Goal: Task Accomplishment & Management: Complete application form

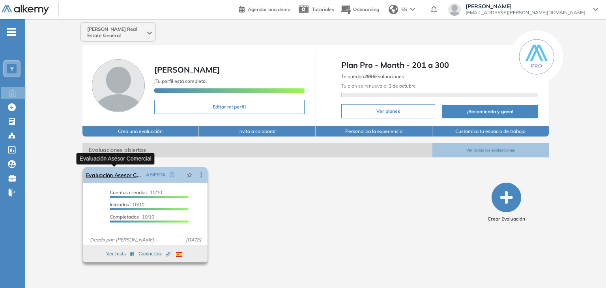
click at [125, 176] on link "Evaluación Asesor Comercial" at bounding box center [114, 175] width 57 height 16
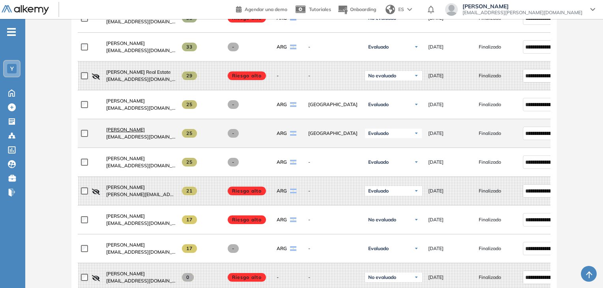
scroll to position [316, 0]
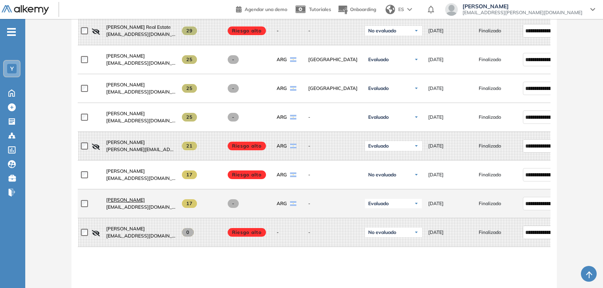
click at [129, 200] on span "[PERSON_NAME]" at bounding box center [125, 200] width 39 height 6
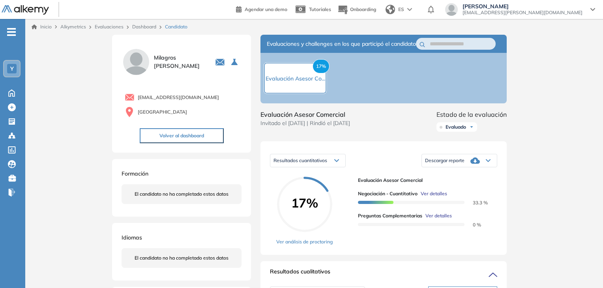
click at [338, 162] on icon at bounding box center [336, 160] width 5 height 3
click at [369, 154] on div "Resultados cuantitativos Resultados cuantitativos Resultados relativos Descarga…" at bounding box center [383, 198] width 246 height 114
click at [337, 162] on icon at bounding box center [337, 161] width 4 height 2
click at [369, 160] on div "Resultados cuantitativos Resultados cuantitativos Resultados relativos Descarga…" at bounding box center [383, 161] width 227 height 20
drag, startPoint x: 261, startPoint y: 122, endPoint x: 359, endPoint y: 122, distance: 97.5
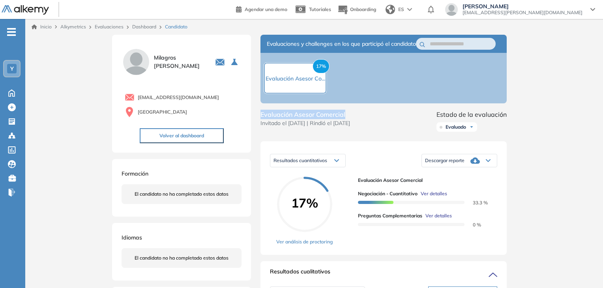
click at [350, 119] on span "Evaluación Asesor Comercial" at bounding box center [305, 114] width 90 height 9
click at [337, 162] on icon at bounding box center [336, 160] width 5 height 3
click at [374, 155] on div "Resultados cuantitativos Resultados cuantitativos Resultados relativos Descarga…" at bounding box center [383, 198] width 246 height 114
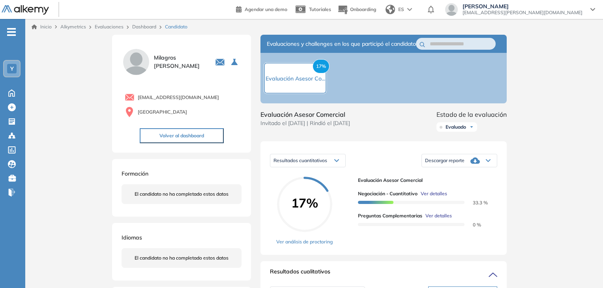
click at [337, 162] on icon at bounding box center [336, 160] width 5 height 3
click at [365, 155] on div "Resultados cuantitativos Resultados cuantitativos Resultados relativos Descarga…" at bounding box center [383, 198] width 246 height 114
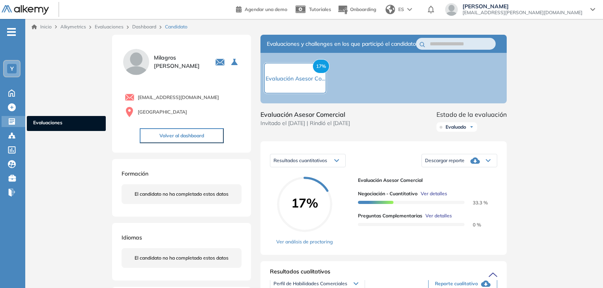
click at [13, 122] on icon at bounding box center [12, 121] width 6 height 6
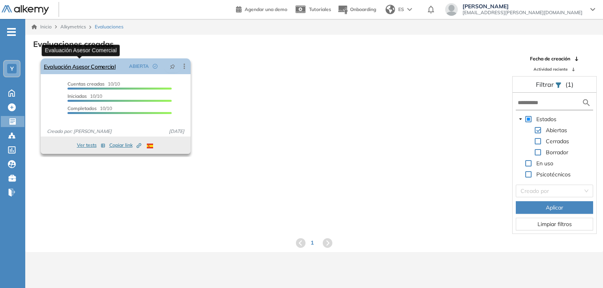
click at [105, 67] on link "Evaluación Asesor Comercial" at bounding box center [80, 66] width 72 height 16
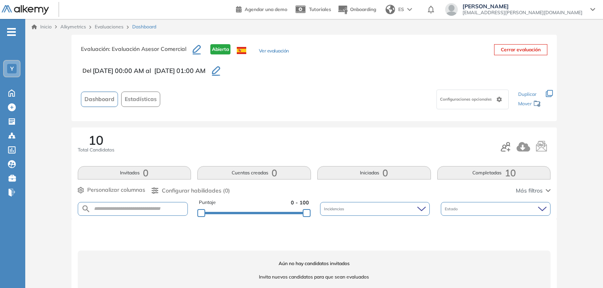
click at [197, 51] on icon "button" at bounding box center [197, 49] width 8 height 8
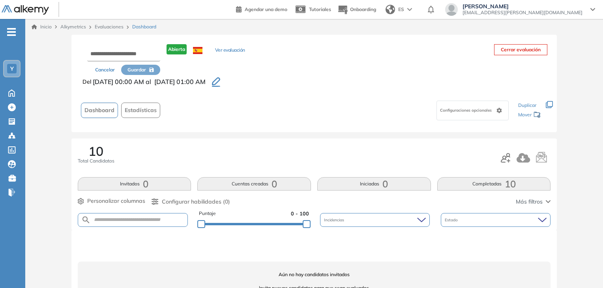
click at [213, 131] on div "Cancelar Guardar Abierta Ver evaluación Cerrar evaluación Del 28/07/2025 00:00 …" at bounding box center [314, 83] width 486 height 97
click at [101, 74] on button "Cancelar" at bounding box center [105, 70] width 32 height 10
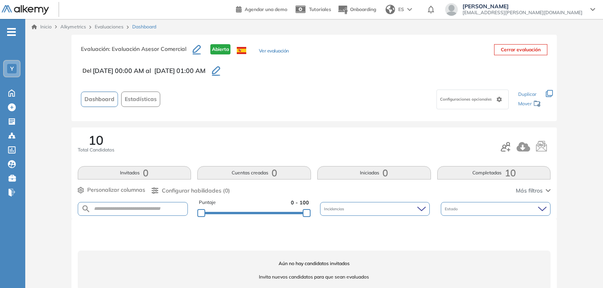
click at [497, 97] on icon at bounding box center [499, 100] width 5 height 6
click at [343, 101] on div "Configuraciones opcionales" at bounding box center [337, 99] width 349 height 25
click at [282, 50] on button "Ver evaluación" at bounding box center [274, 51] width 30 height 8
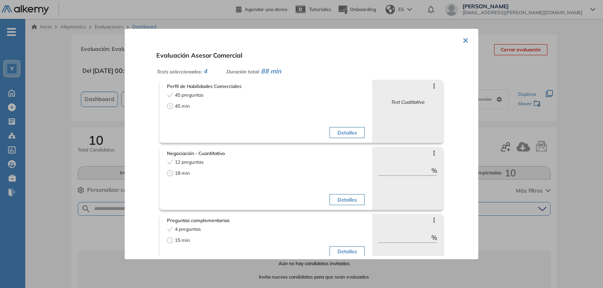
click at [433, 86] on icon at bounding box center [433, 86] width 1 height 5
click at [457, 99] on div "Perfil de Habilidades Comerciales 45 preguntas 45 min Detalles Saltar preguntas…" at bounding box center [313, 109] width 309 height 67
click at [463, 40] on button "×" at bounding box center [466, 39] width 6 height 15
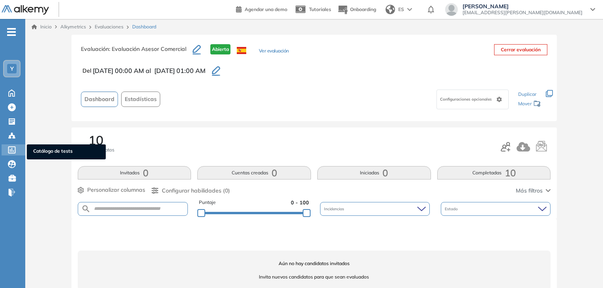
click at [13, 150] on icon at bounding box center [11, 149] width 7 height 7
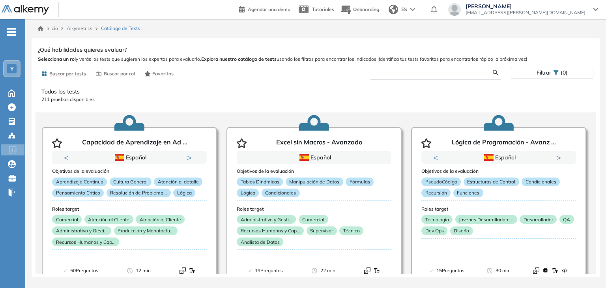
click at [399, 71] on input "text" at bounding box center [434, 72] width 117 height 7
type input "**********"
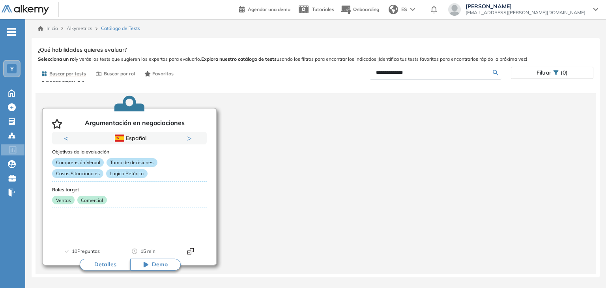
scroll to position [30, 0]
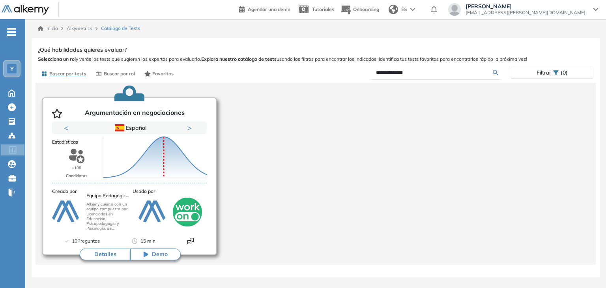
click at [129, 112] on div "Puntuación 0 10 20 30 40 50 60 70 80 90 100 Promedio" at bounding box center [146, 153] width 93 height 87
click at [133, 111] on div "Puntuación 0 10 20 30 40 50 60 70 80 90 100 Promedio" at bounding box center [146, 153] width 93 height 87
click at [112, 254] on button "Detalles" at bounding box center [105, 255] width 51 height 12
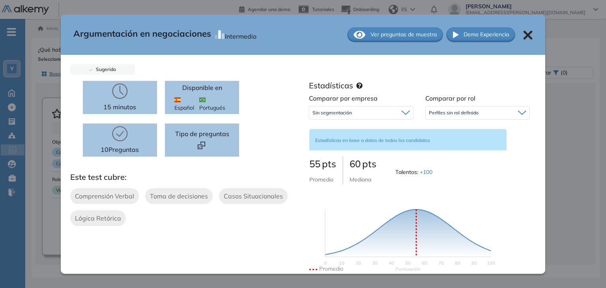
click at [399, 36] on span "Ver preguntas de muestra" at bounding box center [404, 34] width 66 height 8
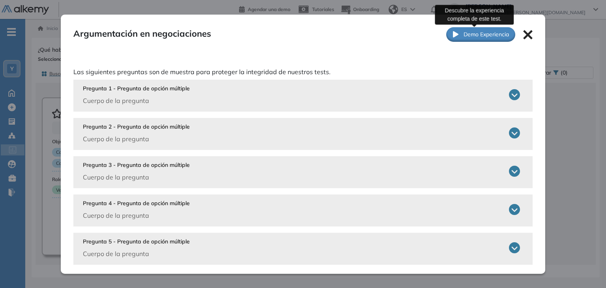
click at [467, 36] on span "Demo Experiencia" at bounding box center [486, 34] width 45 height 8
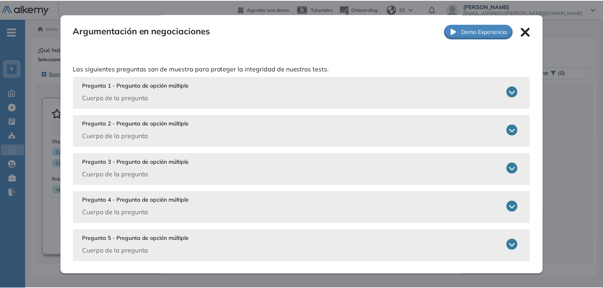
scroll to position [0, 0]
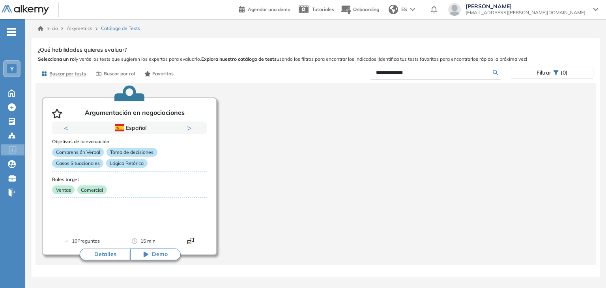
click at [577, 47] on div "Argumentación en negociaciones Intermedio Ver preguntas de muestra Demo Experie…" at bounding box center [316, 159] width 556 height 230
click at [16, 119] on div at bounding box center [12, 120] width 9 height 9
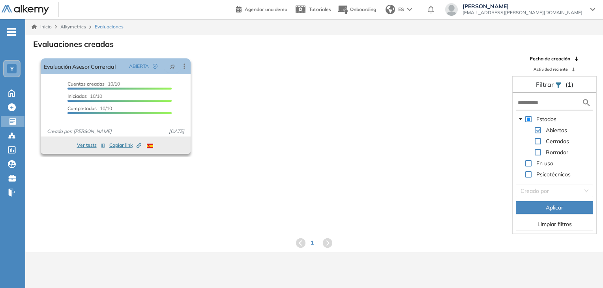
click at [86, 145] on button "Ver tests" at bounding box center [91, 145] width 28 height 9
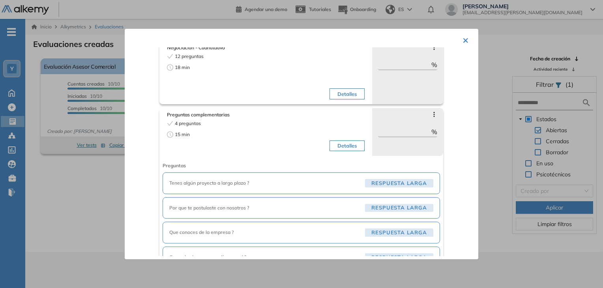
scroll to position [193, 0]
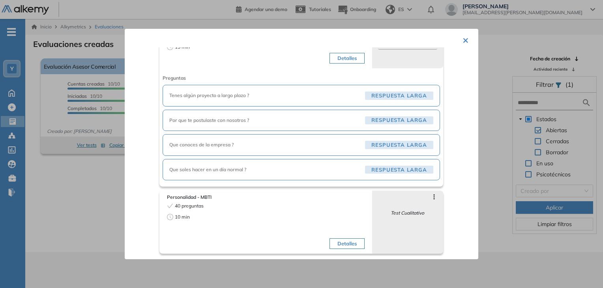
click at [383, 195] on div "Saltar preguntas" at bounding box center [407, 197] width 59 height 6
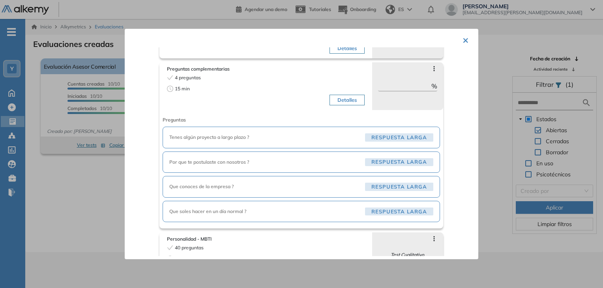
scroll to position [75, 0]
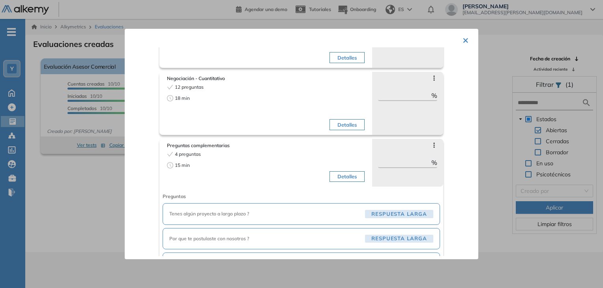
click at [372, 141] on div "Saltar preguntas ** %" at bounding box center [407, 163] width 71 height 48
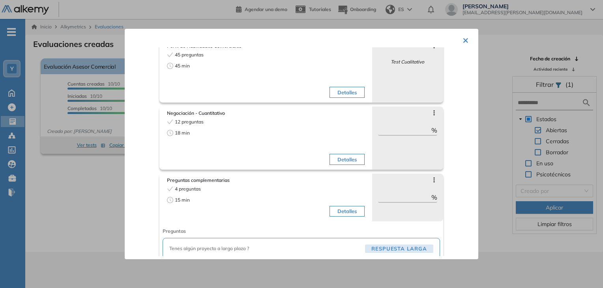
scroll to position [0, 0]
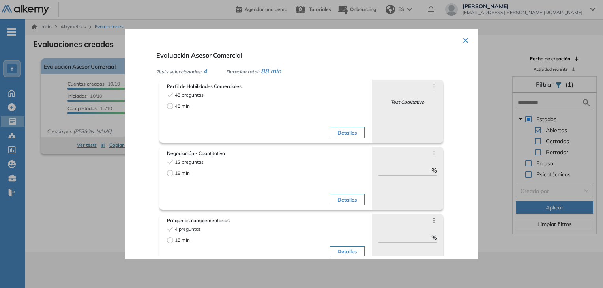
click at [467, 39] on div "× Evaluación Asesor Comercial Tests seleccionados: 4 Duración total: 88 min Per…" at bounding box center [302, 144] width 354 height 230
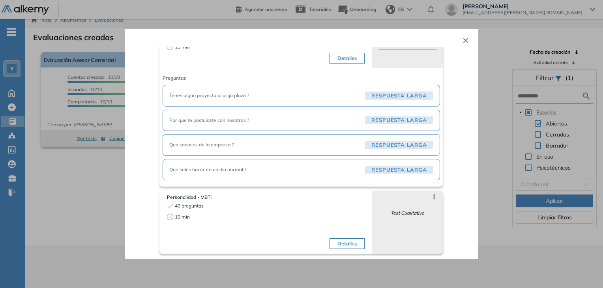
scroll to position [19, 0]
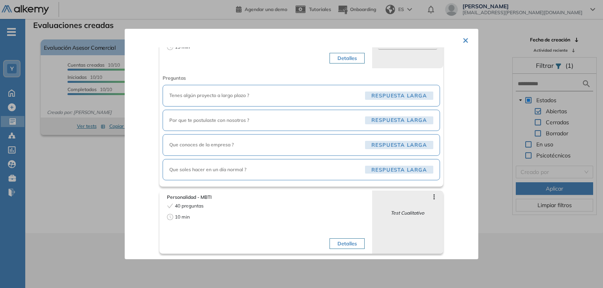
click at [463, 42] on button "×" at bounding box center [466, 39] width 6 height 15
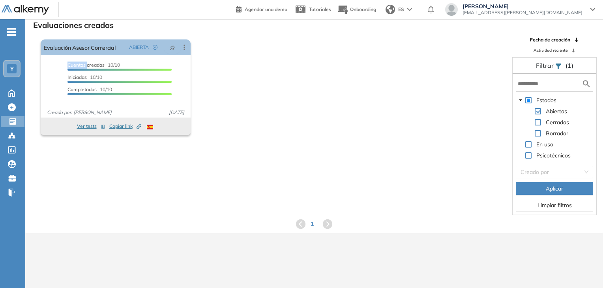
click at [463, 42] on div "El proctoring será activado ¡Importante!: Los usuarios que ya realizaron la eva…" at bounding box center [271, 87] width 469 height 102
click at [253, 116] on div "El proctoring será activado ¡Importante!: Los usuarios que ya realizaron la eva…" at bounding box center [271, 87] width 469 height 102
click at [186, 48] on icon at bounding box center [184, 47] width 8 height 8
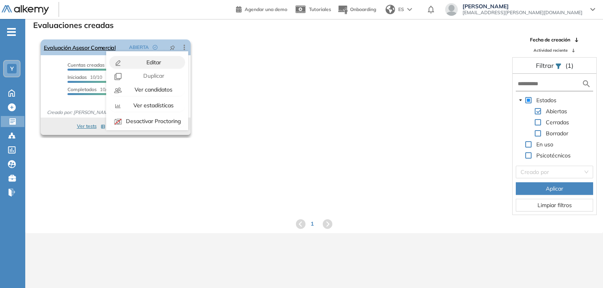
click at [158, 59] on span "Editar" at bounding box center [153, 62] width 16 height 7
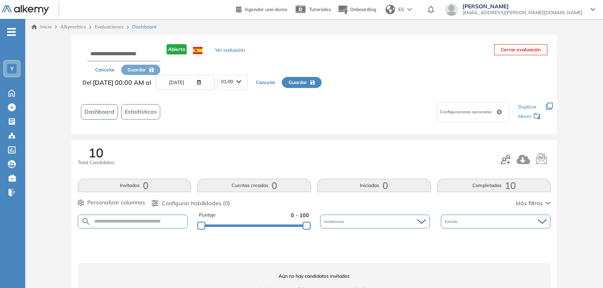
click at [109, 27] on link "Evaluaciones" at bounding box center [109, 27] width 29 height 6
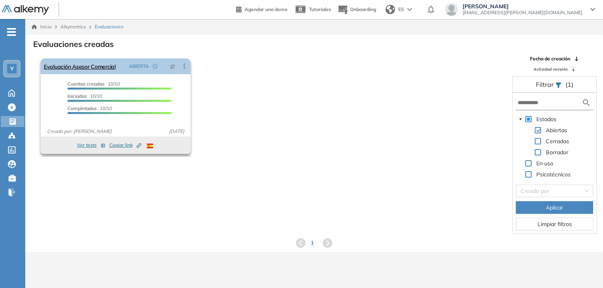
click at [184, 66] on icon at bounding box center [184, 66] width 1 height 5
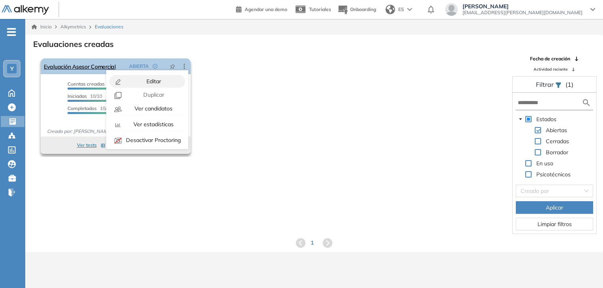
click at [150, 82] on span "Editar" at bounding box center [153, 81] width 16 height 7
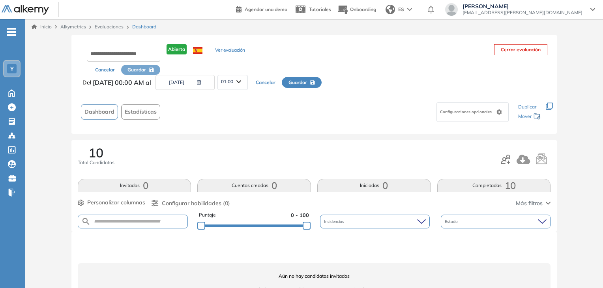
click at [498, 114] on icon at bounding box center [499, 112] width 6 height 6
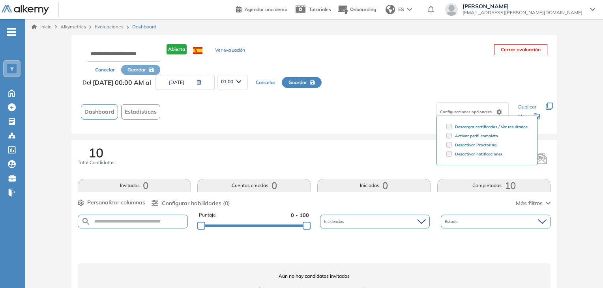
click at [498, 114] on icon at bounding box center [499, 112] width 6 height 6
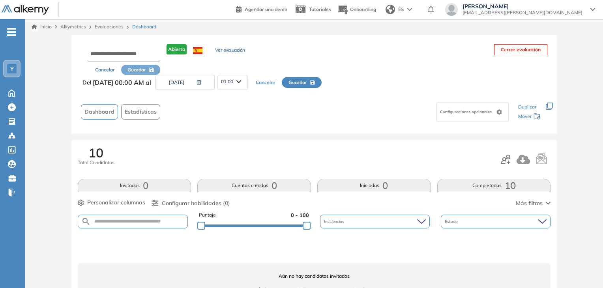
click at [231, 49] on button "Ver evaluación" at bounding box center [230, 51] width 30 height 8
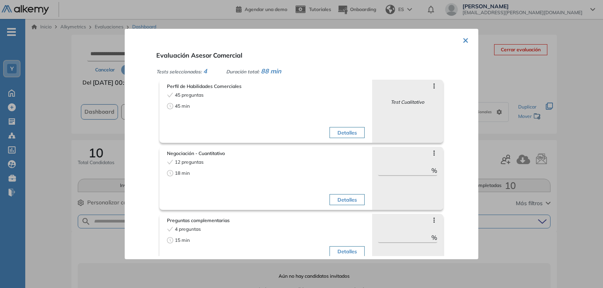
click at [431, 84] on icon at bounding box center [434, 86] width 6 height 6
click at [431, 85] on icon at bounding box center [434, 86] width 6 height 6
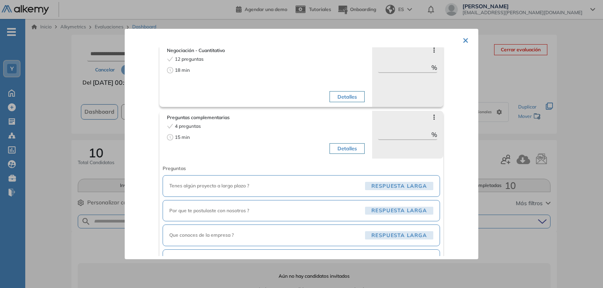
scroll to position [118, 0]
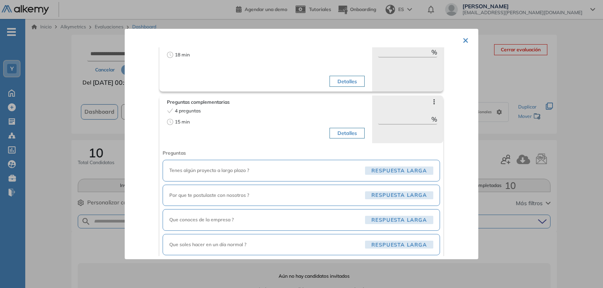
click at [431, 100] on icon at bounding box center [434, 102] width 6 height 6
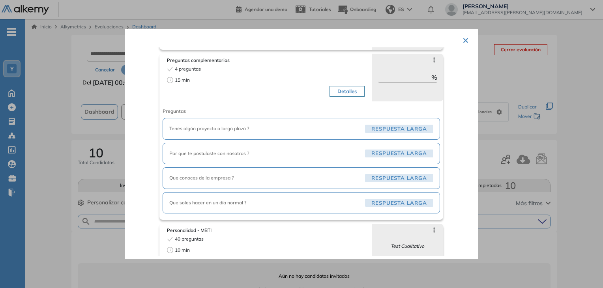
scroll to position [193, 0]
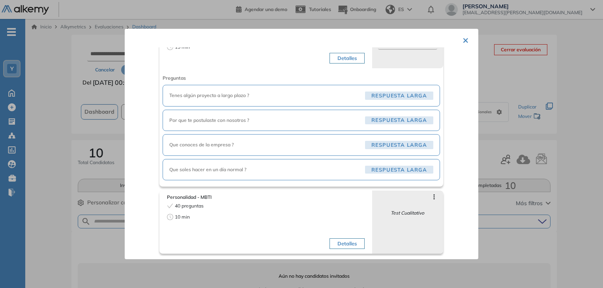
click at [348, 203] on div "Detalles" at bounding box center [316, 227] width 97 height 50
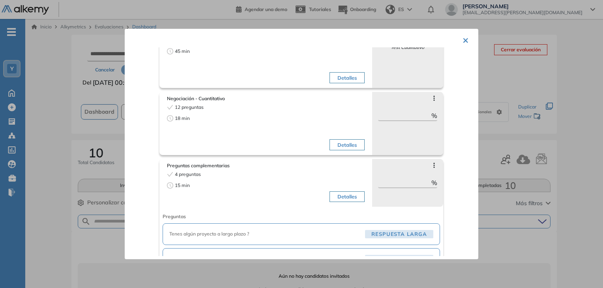
scroll to position [0, 0]
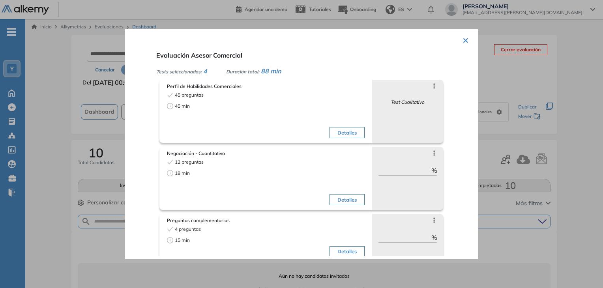
click at [466, 38] on button "×" at bounding box center [466, 39] width 6 height 15
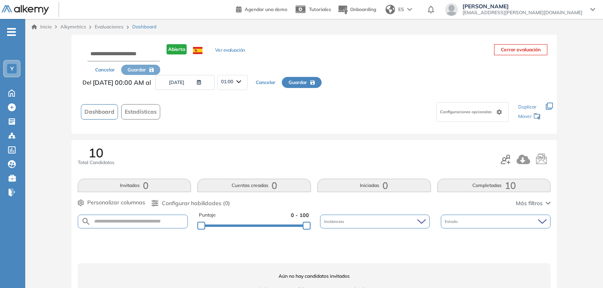
click at [233, 51] on button "Ver evaluación" at bounding box center [230, 51] width 30 height 8
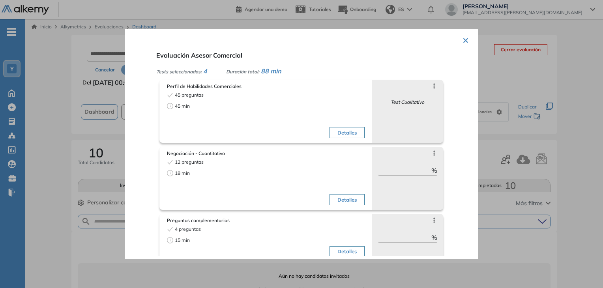
click at [189, 71] on span "Tests seleccionados:" at bounding box center [178, 72] width 45 height 6
click at [222, 71] on div "Tests seleccionados: 4 Duración total: 88 min" at bounding box center [310, 70] width 309 height 9
click at [246, 70] on span "Duración total:" at bounding box center [242, 72] width 33 height 6
click at [195, 101] on div "45 preguntas 45 min" at bounding box center [215, 117] width 97 height 50
click at [197, 115] on div "45 preguntas 45 min" at bounding box center [215, 117] width 97 height 50
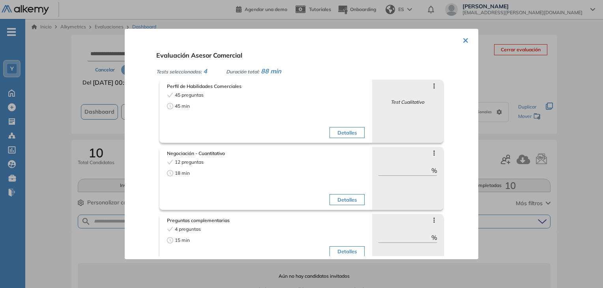
click at [197, 114] on div "45 preguntas 45 min" at bounding box center [215, 117] width 97 height 50
drag, startPoint x: 197, startPoint y: 115, endPoint x: 196, endPoint y: 68, distance: 46.6
click at [196, 114] on div "45 preguntas 45 min" at bounding box center [215, 117] width 97 height 50
click at [200, 54] on span "Evaluación Asesor Comercial" at bounding box center [199, 55] width 86 height 8
click at [62, 54] on div at bounding box center [301, 144] width 603 height 288
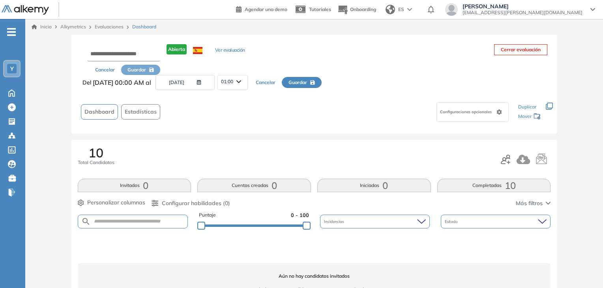
click at [109, 72] on button "Cancelar" at bounding box center [105, 70] width 32 height 10
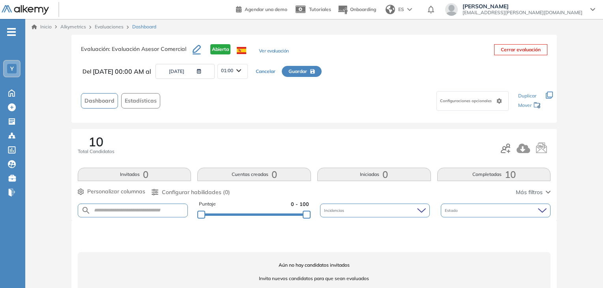
click at [195, 49] on icon "button" at bounding box center [197, 49] width 8 height 9
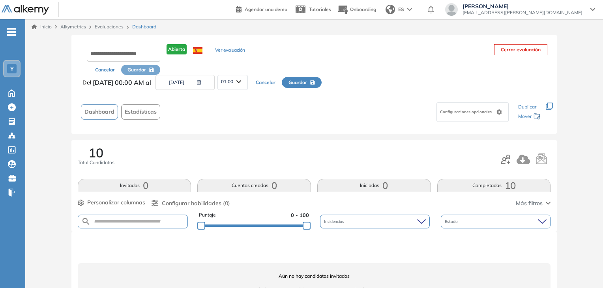
click at [105, 71] on button "Cancelar" at bounding box center [105, 70] width 32 height 10
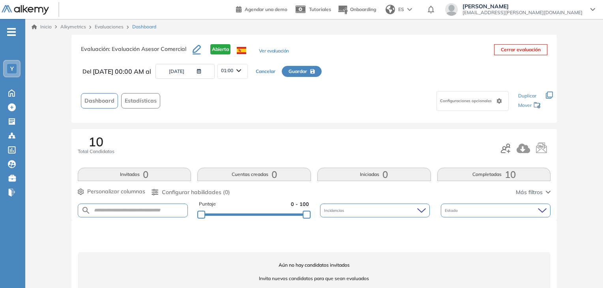
click at [279, 71] on button "Cancelar" at bounding box center [265, 71] width 32 height 10
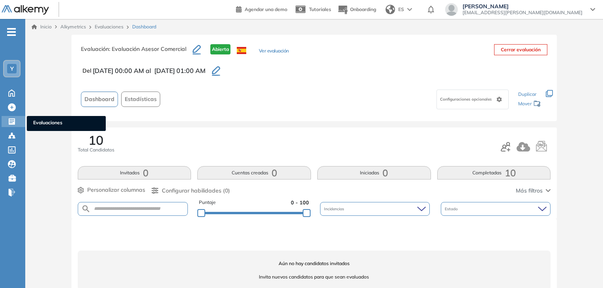
click at [10, 118] on icon at bounding box center [12, 121] width 6 height 6
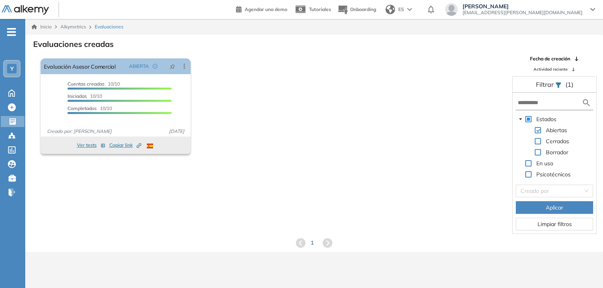
click at [75, 40] on h3 "Evaluaciones creadas" at bounding box center [73, 43] width 81 height 9
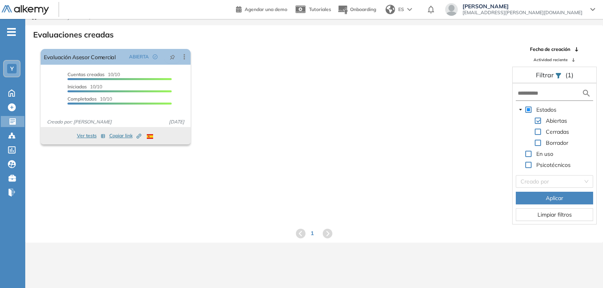
scroll to position [19, 0]
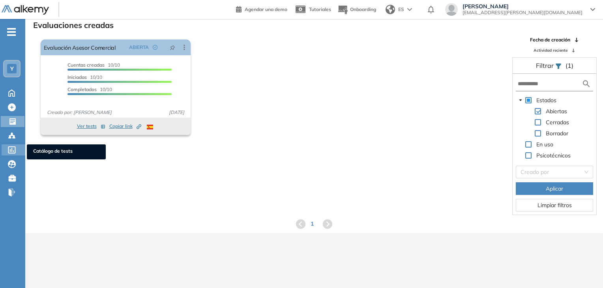
click at [13, 147] on icon at bounding box center [12, 149] width 8 height 7
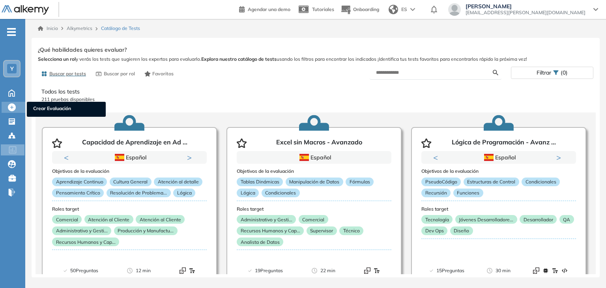
click at [9, 104] on icon at bounding box center [12, 107] width 8 height 8
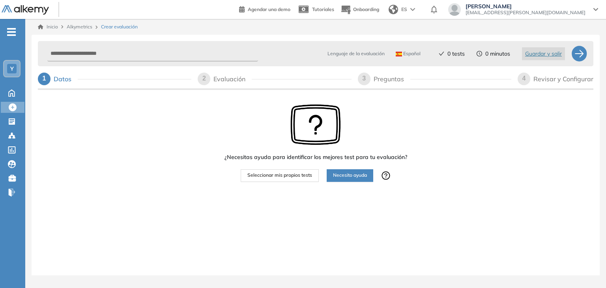
click at [269, 175] on span "Seleccionar mis propios tests" at bounding box center [279, 175] width 65 height 7
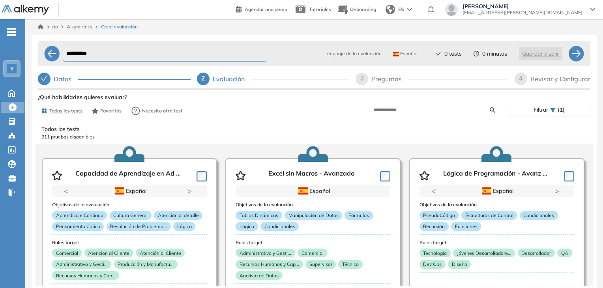
drag, startPoint x: 119, startPoint y: 55, endPoint x: 3, endPoint y: 54, distance: 116.0
click at [3, 54] on div "**********" at bounding box center [301, 144] width 603 height 289
type input "*"
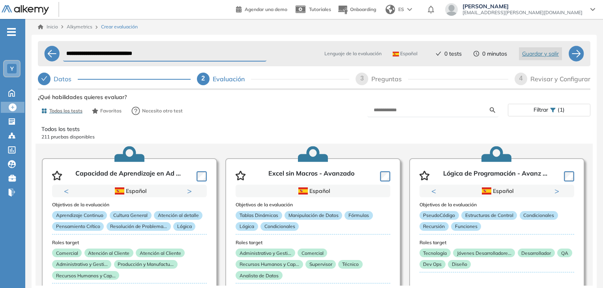
type input "**********"
click at [397, 110] on input "text" at bounding box center [432, 110] width 116 height 7
type input "**********"
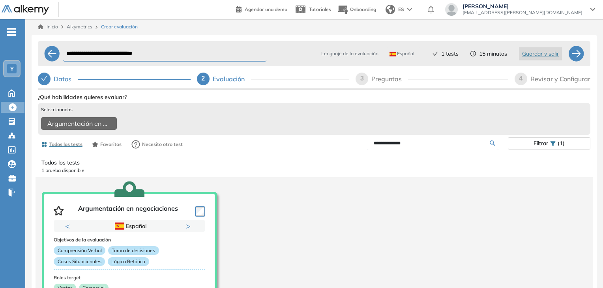
click at [422, 146] on input "**********" at bounding box center [432, 143] width 116 height 7
drag, startPoint x: 426, startPoint y: 146, endPoint x: 330, endPoint y: 147, distance: 96.3
click at [330, 147] on div "**********" at bounding box center [411, 144] width 194 height 14
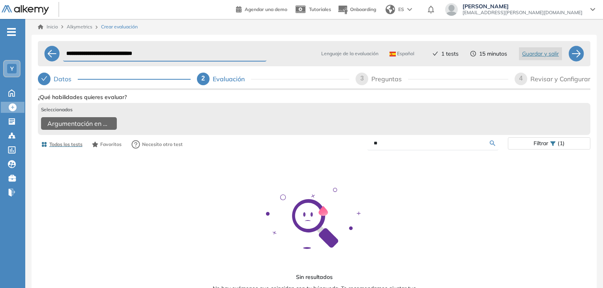
type input "*"
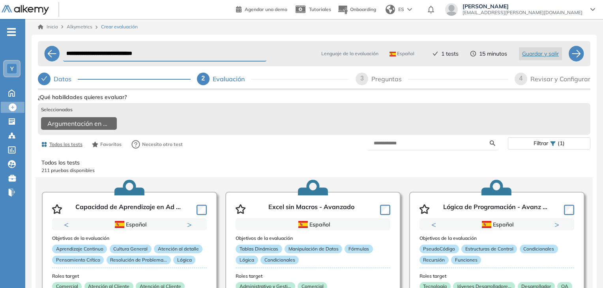
drag, startPoint x: 11, startPoint y: 120, endPoint x: 222, endPoint y: 195, distance: 224.0
click at [399, 145] on input "text" at bounding box center [432, 143] width 116 height 7
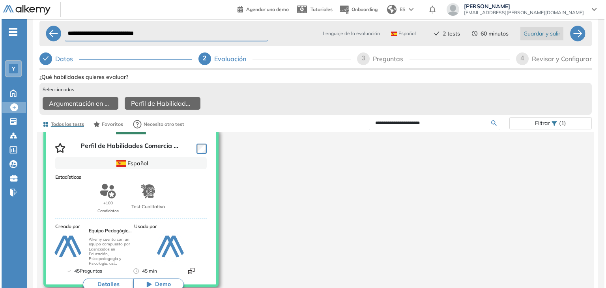
scroll to position [37, 0]
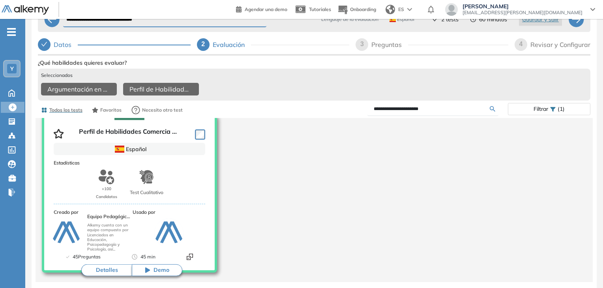
click at [111, 270] on button "Detalles" at bounding box center [106, 270] width 51 height 12
click at [111, 269] on button "Detalles" at bounding box center [106, 270] width 51 height 12
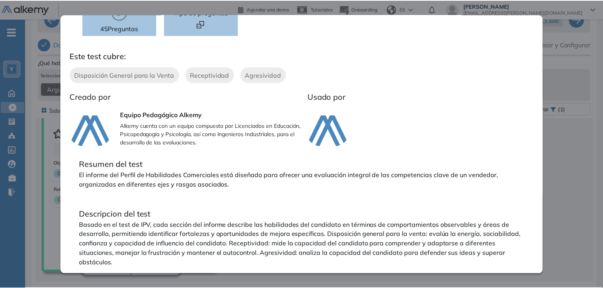
scroll to position [0, 0]
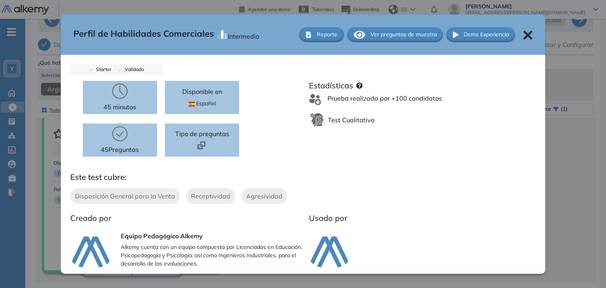
click at [523, 37] on icon at bounding box center [527, 34] width 9 height 9
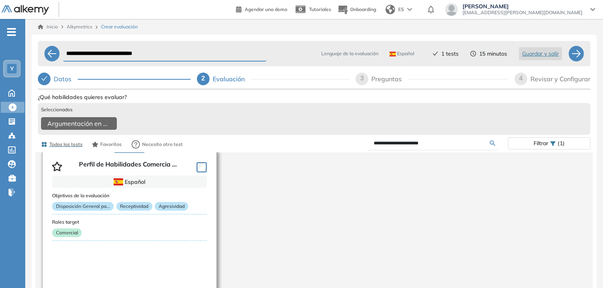
scroll to position [41, 0]
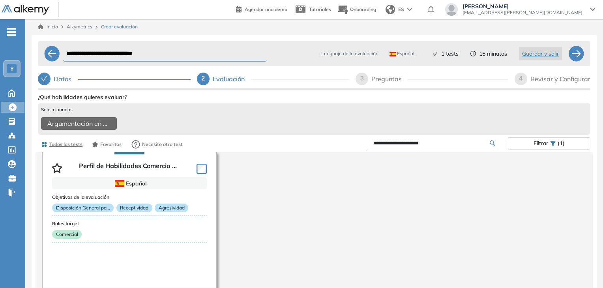
drag, startPoint x: 459, startPoint y: 148, endPoint x: 281, endPoint y: 148, distance: 178.0
click at [282, 148] on div "**********" at bounding box center [314, 145] width 553 height 16
type input "*********"
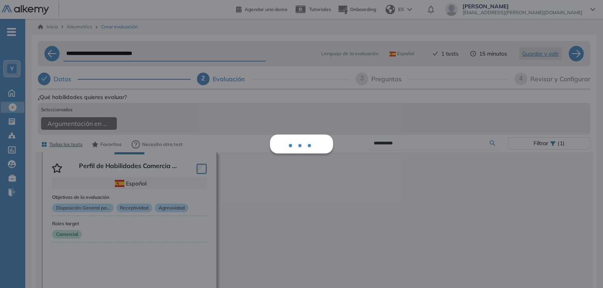
scroll to position [7, 0]
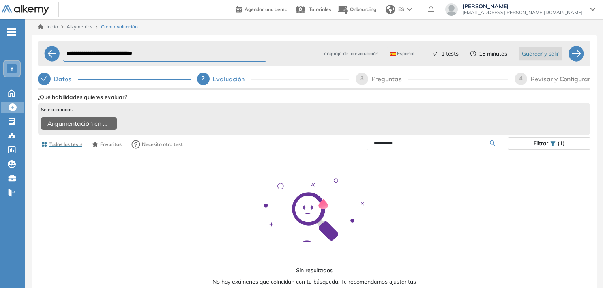
drag, startPoint x: 408, startPoint y: 148, endPoint x: 338, endPoint y: 147, distance: 69.9
click at [338, 147] on div "*********" at bounding box center [411, 144] width 194 height 14
click at [396, 147] on input "text" at bounding box center [432, 143] width 116 height 7
type input "*"
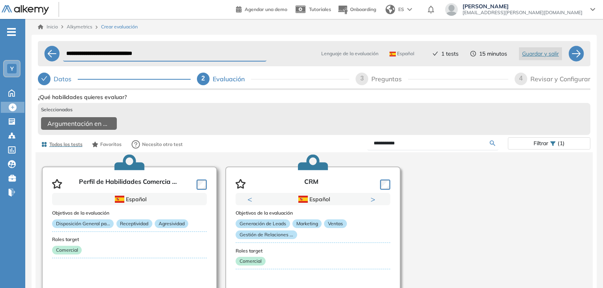
scroll to position [43, 0]
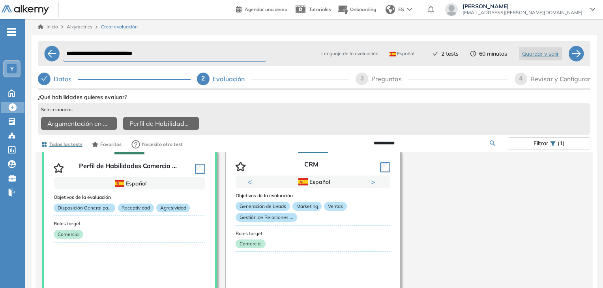
drag, startPoint x: 422, startPoint y: 142, endPoint x: 309, endPoint y: 142, distance: 112.9
click at [309, 142] on div "**********" at bounding box center [314, 145] width 553 height 16
type input "**********"
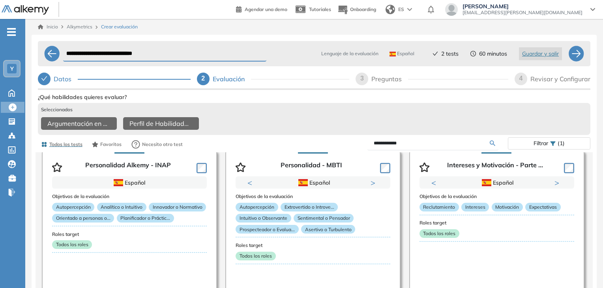
scroll to position [41, 0]
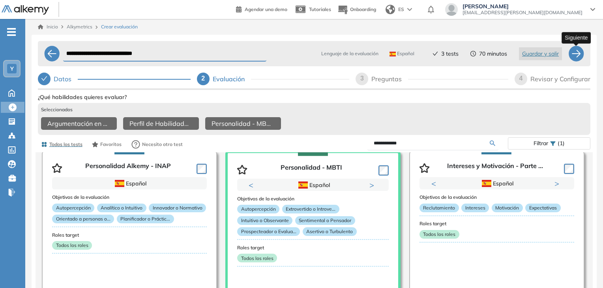
click at [582, 52] on div at bounding box center [576, 54] width 16 height 16
select select "*****"
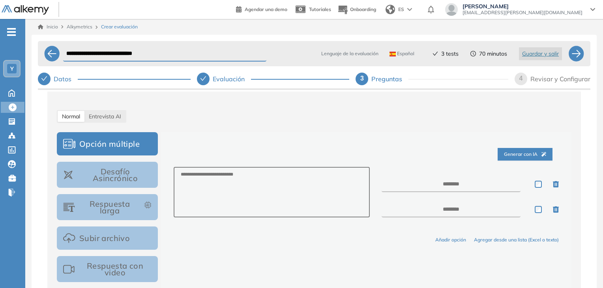
scroll to position [79, 0]
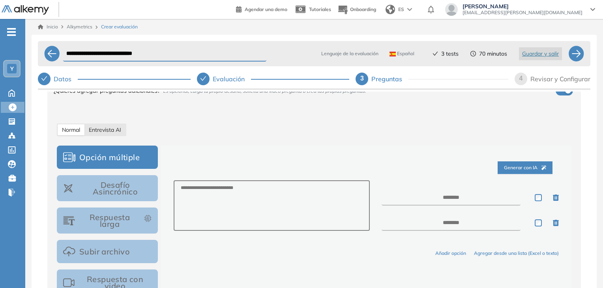
click at [107, 131] on span "Entrevista AI" at bounding box center [105, 129] width 32 height 7
select select "***"
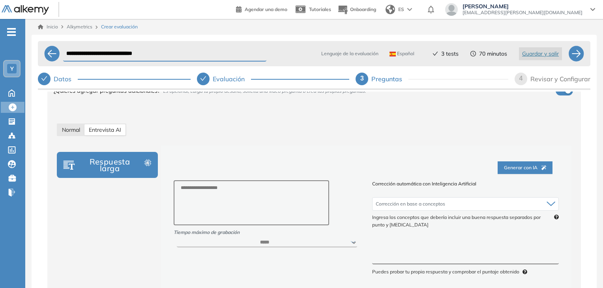
click at [73, 130] on span "Normal" at bounding box center [71, 129] width 18 height 7
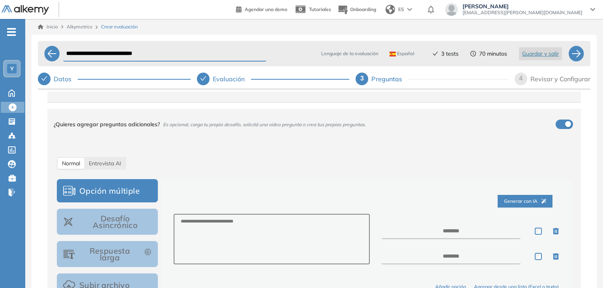
scroll to position [85, 0]
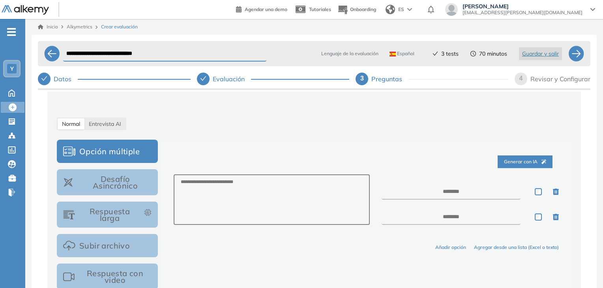
click at [129, 213] on button "Respuesta larga" at bounding box center [107, 215] width 101 height 26
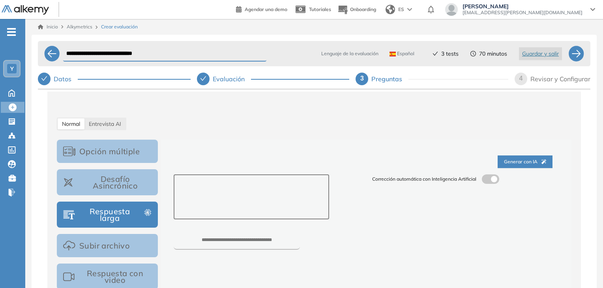
click at [222, 187] on textarea at bounding box center [251, 196] width 155 height 45
paste textarea "**********"
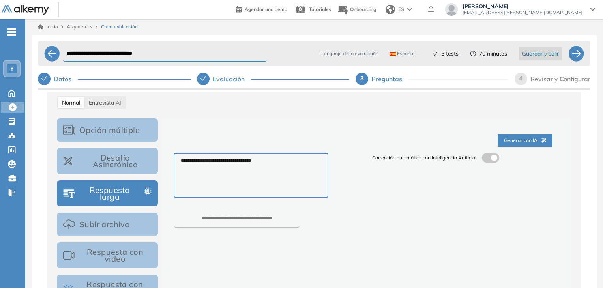
scroll to position [124, 0]
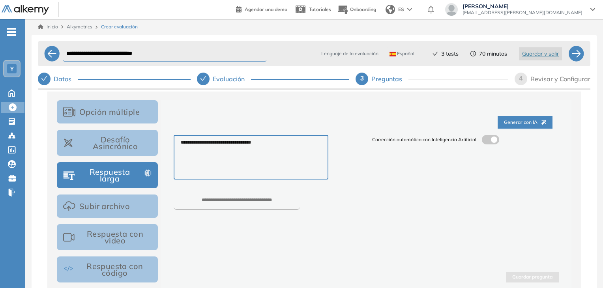
type textarea "**********"
click at [254, 202] on input "number" at bounding box center [237, 204] width 126 height 12
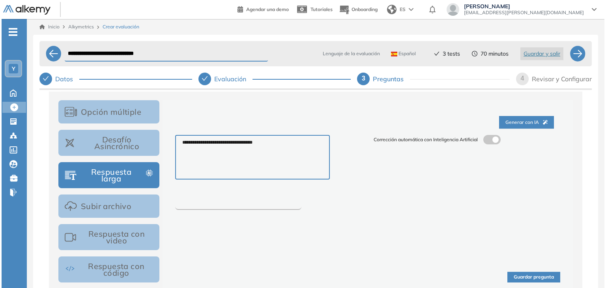
scroll to position [39, 0]
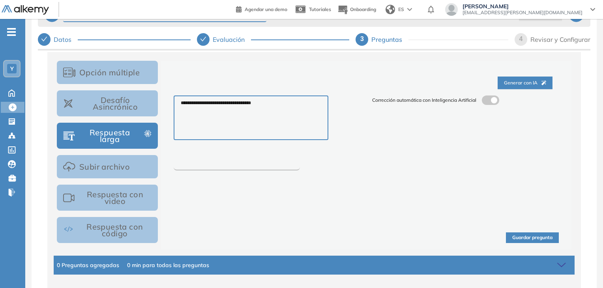
type input "****"
click at [302, 109] on textarea "**********" at bounding box center [251, 118] width 154 height 45
click at [532, 81] on span "Generar con IA" at bounding box center [525, 82] width 42 height 7
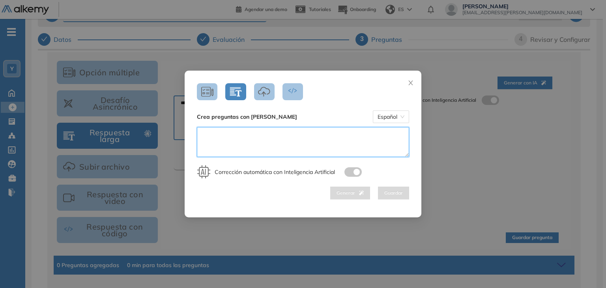
click at [295, 141] on textarea at bounding box center [303, 142] width 212 height 30
click at [320, 140] on textarea at bounding box center [303, 142] width 212 height 30
type textarea "**********"
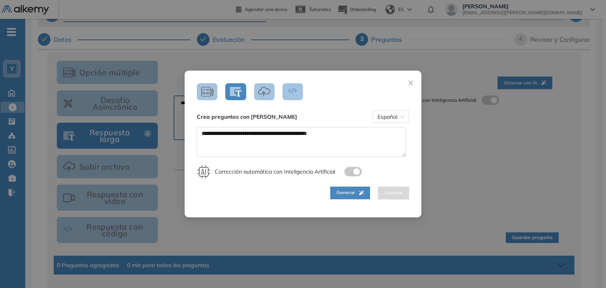
click at [351, 170] on span at bounding box center [348, 170] width 6 height 6
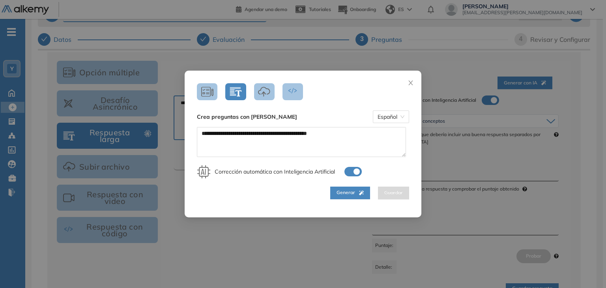
click at [359, 194] on icon "button" at bounding box center [361, 193] width 5 height 5
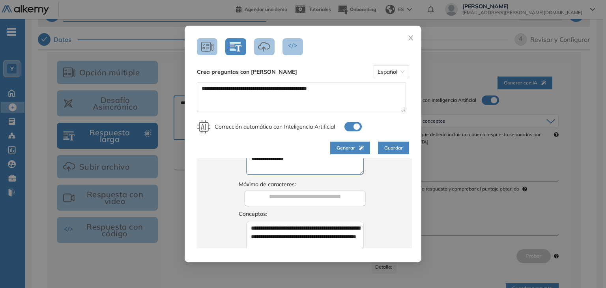
scroll to position [0, 0]
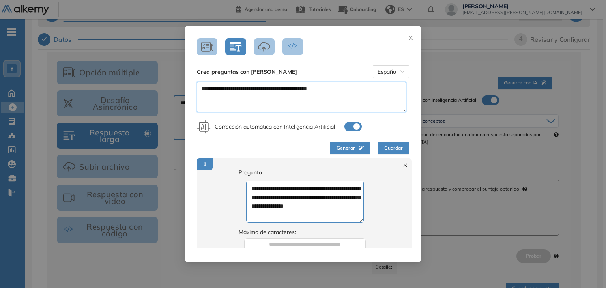
drag, startPoint x: 344, startPoint y: 94, endPoint x: 107, endPoint y: 94, distance: 237.2
click at [107, 94] on div "**********" at bounding box center [303, 144] width 606 height 288
type textarea "**********"
click at [341, 149] on span "Generar" at bounding box center [350, 147] width 27 height 7
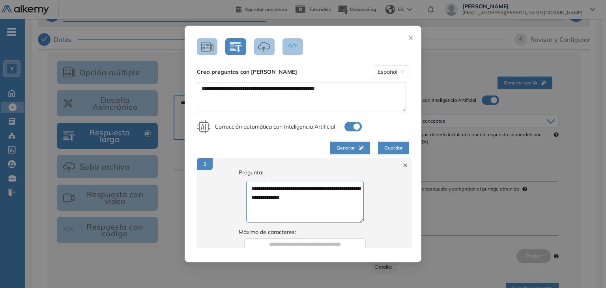
click at [392, 148] on span "Guardar" at bounding box center [393, 147] width 19 height 7
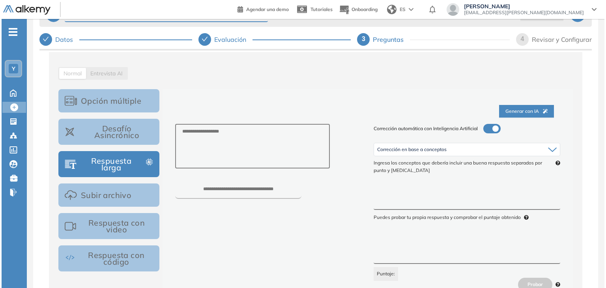
scroll to position [135, 0]
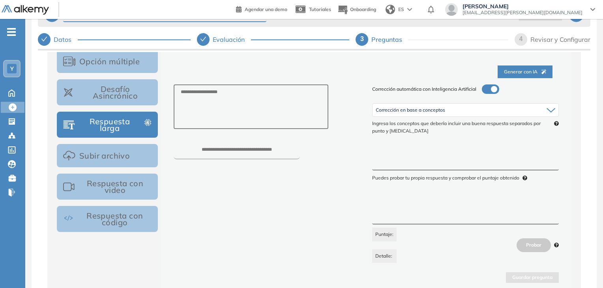
click at [523, 75] on span "Generar con IA" at bounding box center [525, 71] width 42 height 7
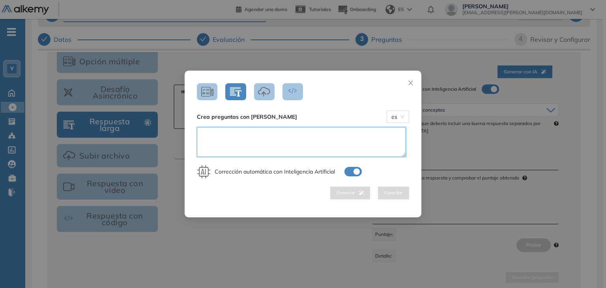
click at [251, 138] on textarea at bounding box center [301, 142] width 209 height 30
click at [252, 138] on textarea at bounding box center [301, 142] width 209 height 30
type textarea "*"
click at [243, 141] on textarea "*********" at bounding box center [301, 142] width 209 height 30
type textarea "**********"
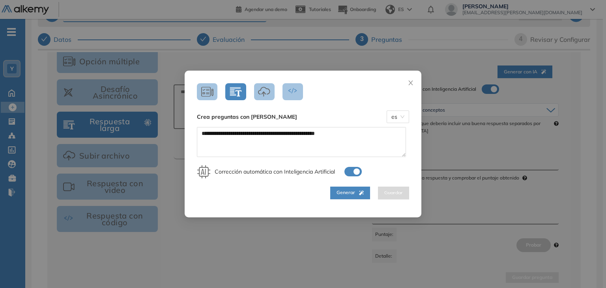
click at [344, 193] on span "Generar" at bounding box center [350, 192] width 27 height 7
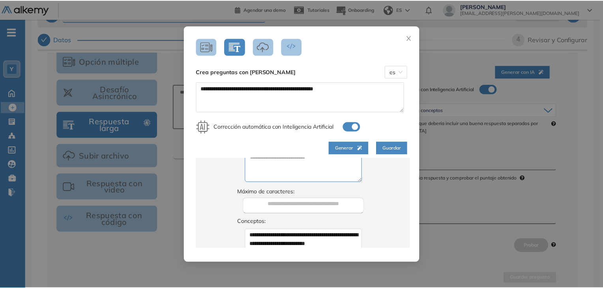
scroll to position [0, 0]
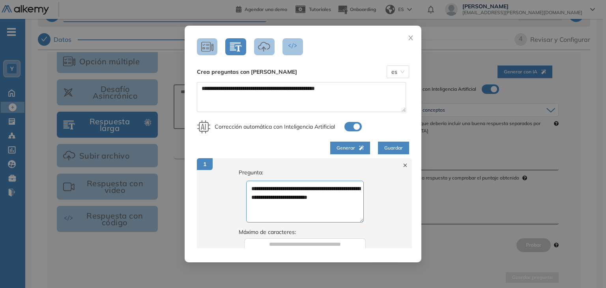
click at [396, 149] on span "Guardar" at bounding box center [393, 147] width 19 height 7
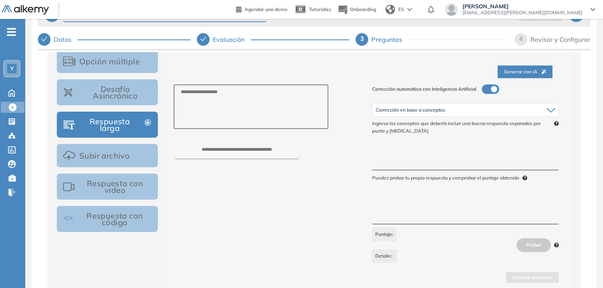
click at [452, 110] on div "Corrección en base a conceptos" at bounding box center [466, 110] width 186 height 13
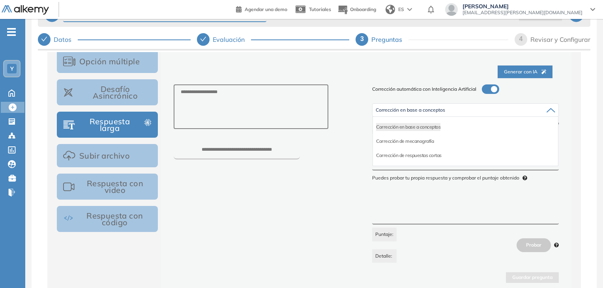
click at [345, 142] on div at bounding box center [267, 149] width 187 height 22
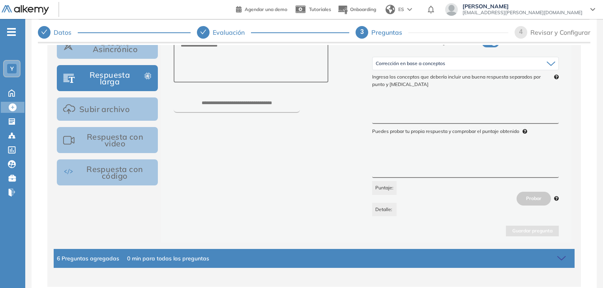
scroll to position [59, 0]
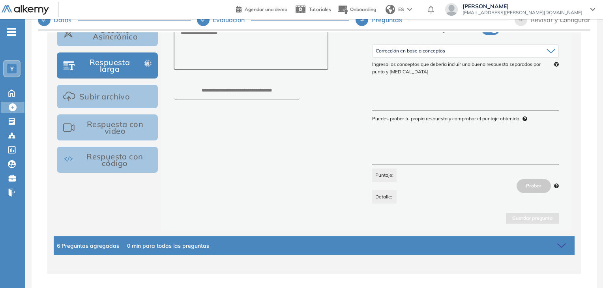
click at [69, 245] on span "6 Preguntas agregadas" at bounding box center [88, 246] width 62 height 9
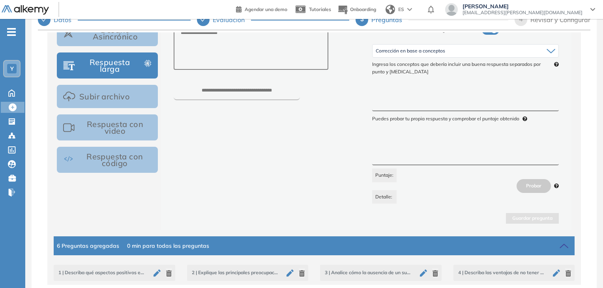
scroll to position [238, 0]
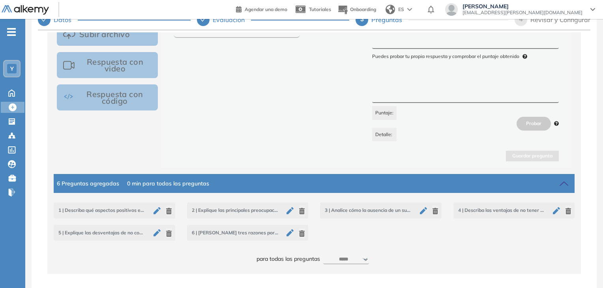
click at [154, 209] on icon "button" at bounding box center [157, 210] width 7 height 7
type textarea "**********"
type input "***"
type textarea "**********"
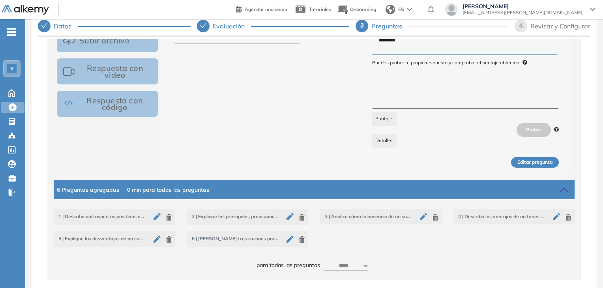
scroll to position [59, 0]
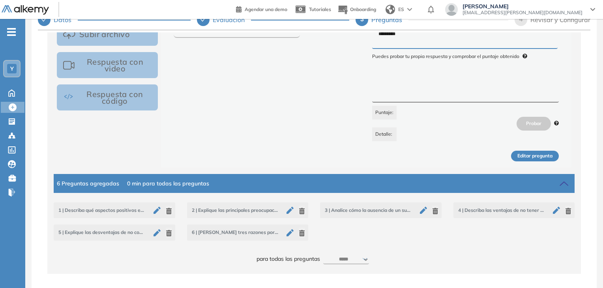
click at [433, 209] on icon "button" at bounding box center [436, 211] width 6 height 6
click at [168, 232] on icon "button" at bounding box center [169, 233] width 6 height 6
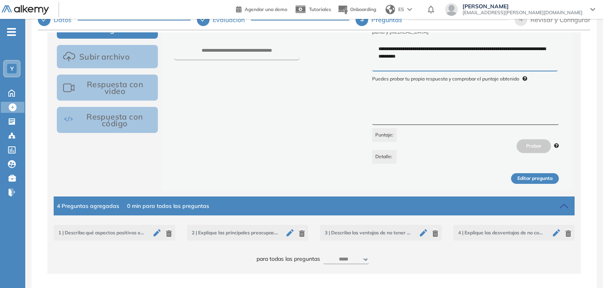
click at [560, 204] on icon at bounding box center [564, 206] width 8 height 4
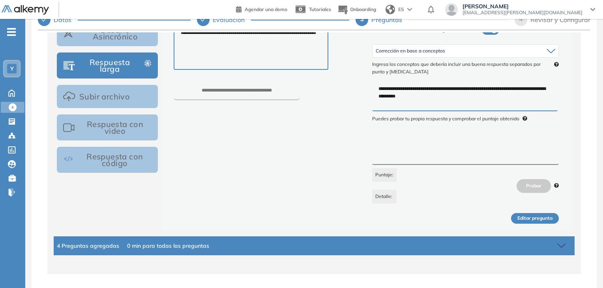
click at [558, 244] on icon at bounding box center [562, 246] width 8 height 4
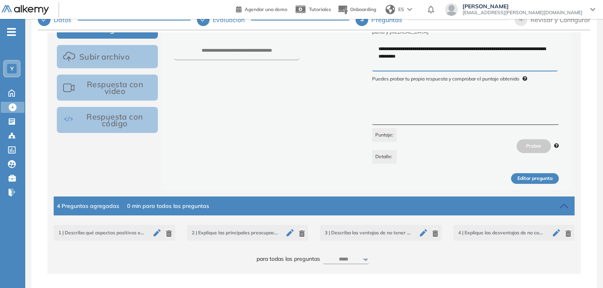
click at [94, 231] on span "1 | Describa qué aspectos positivos encuentra en no tener un sueldo fijo." at bounding box center [101, 232] width 88 height 7
click at [155, 230] on icon "button" at bounding box center [157, 232] width 7 height 7
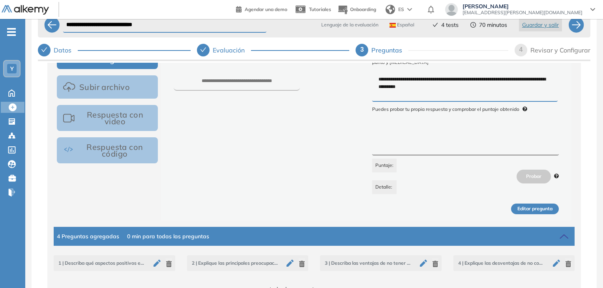
scroll to position [59, 0]
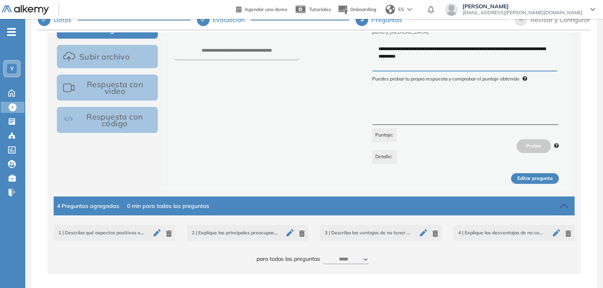
click at [221, 230] on span "2 | Explique las principales preocupaciones que tendría al no contar con un sal…" at bounding box center [234, 232] width 88 height 7
click at [290, 231] on icon "button" at bounding box center [290, 232] width 7 height 7
type textarea "**********"
type input "***"
type textarea "**********"
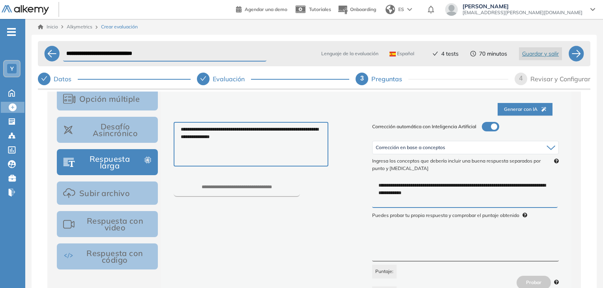
scroll to position [216, 0]
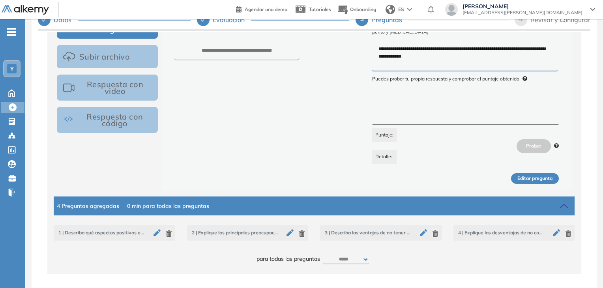
click at [419, 231] on icon "button" at bounding box center [423, 232] width 9 height 9
type textarea "**********"
type input "***"
type textarea "**********"
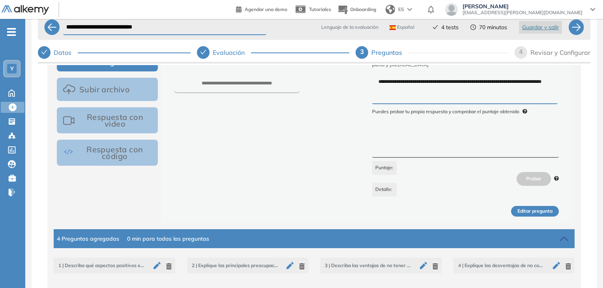
scroll to position [59, 0]
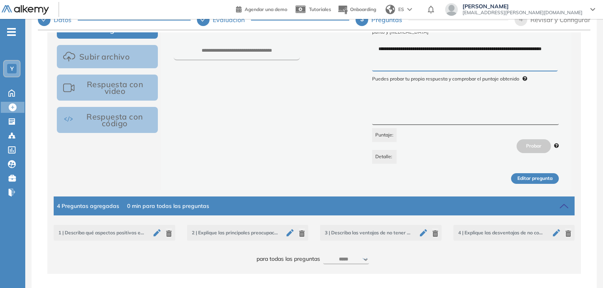
click at [552, 230] on icon "button" at bounding box center [556, 232] width 9 height 9
type textarea "**********"
type input "***"
type textarea "**********"
click at [287, 232] on icon "button" at bounding box center [290, 232] width 7 height 7
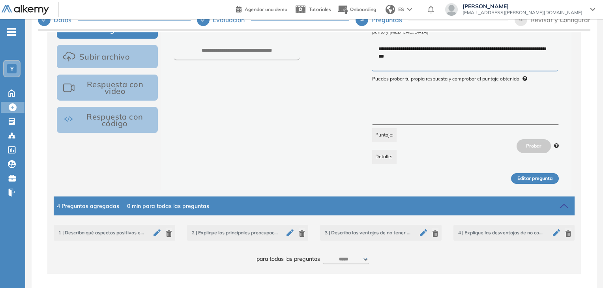
type textarea "**********"
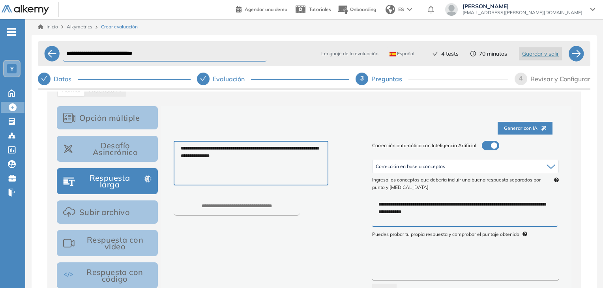
scroll to position [216, 0]
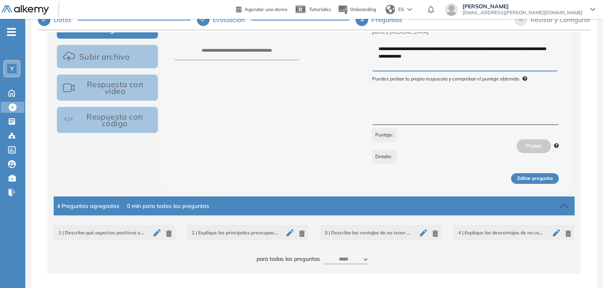
click at [154, 232] on icon "button" at bounding box center [157, 232] width 7 height 7
type textarea "**********"
type input "***"
type textarea "**********"
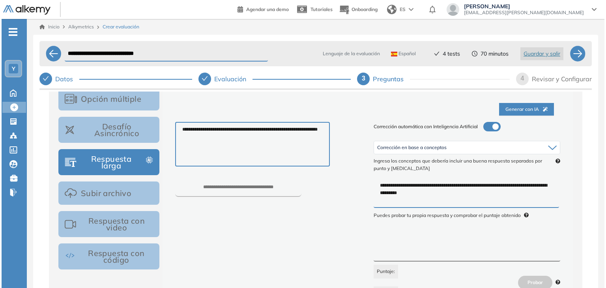
scroll to position [98, 0]
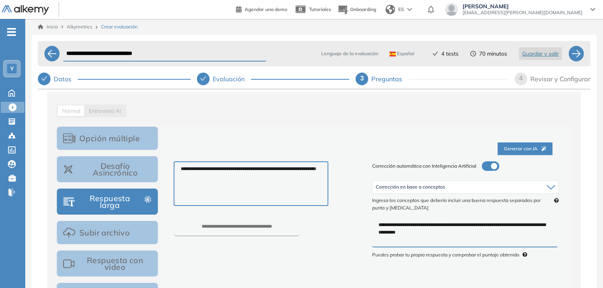
click at [521, 150] on span "Generar con IA" at bounding box center [525, 148] width 42 height 7
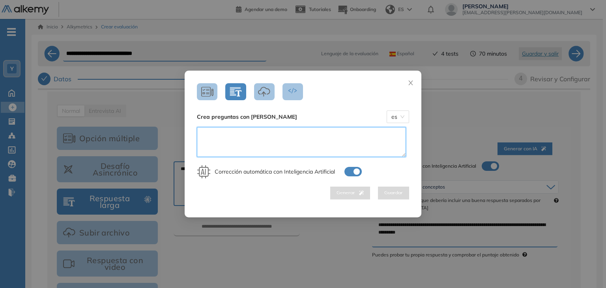
click at [280, 139] on textarea at bounding box center [301, 142] width 209 height 30
click at [292, 137] on textarea at bounding box center [301, 142] width 209 height 30
click at [328, 136] on textarea at bounding box center [301, 142] width 209 height 30
type textarea "*"
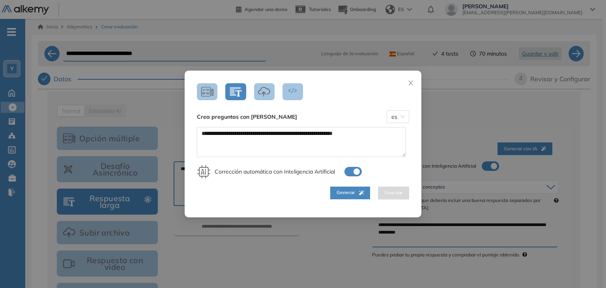
click at [358, 196] on span "Generar" at bounding box center [350, 192] width 27 height 7
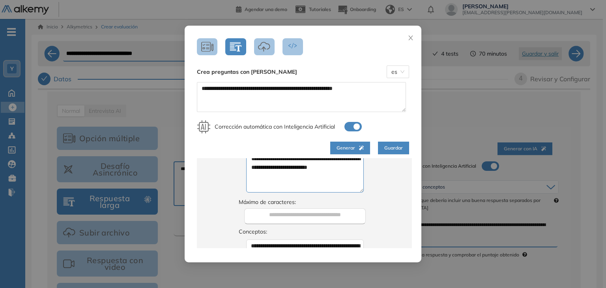
scroll to position [316, 0]
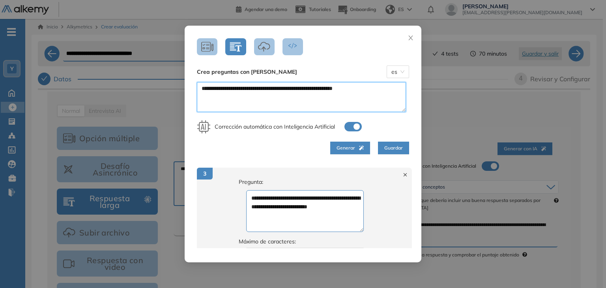
drag, startPoint x: 387, startPoint y: 93, endPoint x: 106, endPoint y: 86, distance: 281.5
click at [106, 86] on div "**********" at bounding box center [303, 144] width 606 height 288
type textarea "*"
type textarea "**********"
click at [344, 146] on span "Generar" at bounding box center [350, 147] width 27 height 7
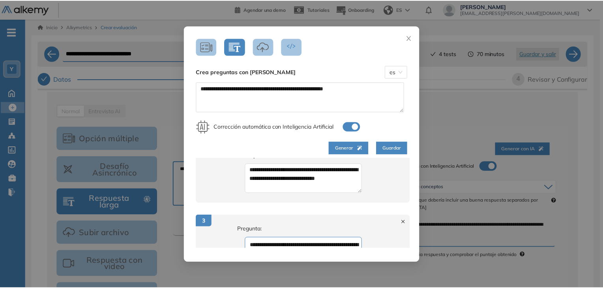
scroll to position [268, 0]
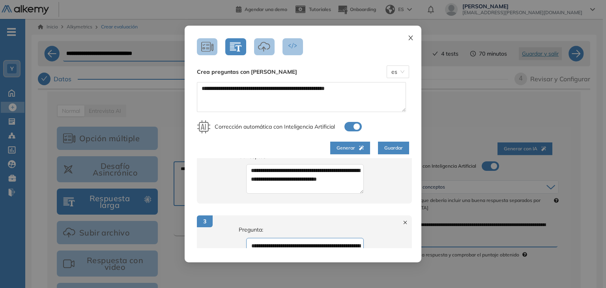
click at [408, 39] on icon "close" at bounding box center [411, 38] width 6 height 6
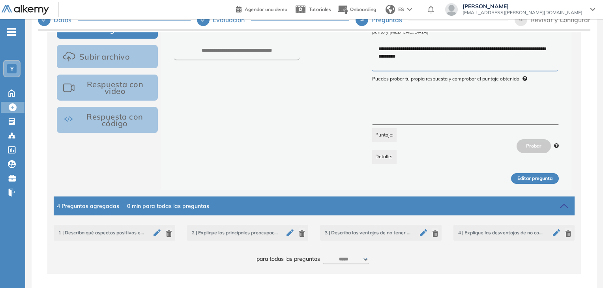
scroll to position [216, 0]
click at [287, 231] on icon "button" at bounding box center [290, 232] width 7 height 7
type textarea "**********"
type input "***"
type textarea "**********"
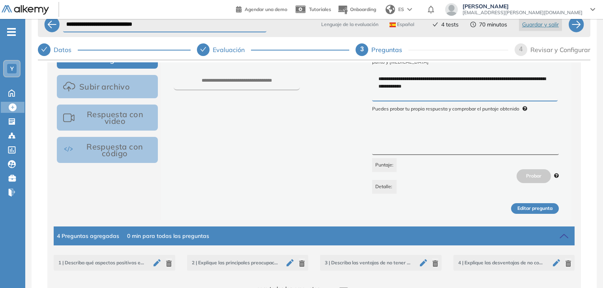
scroll to position [59, 0]
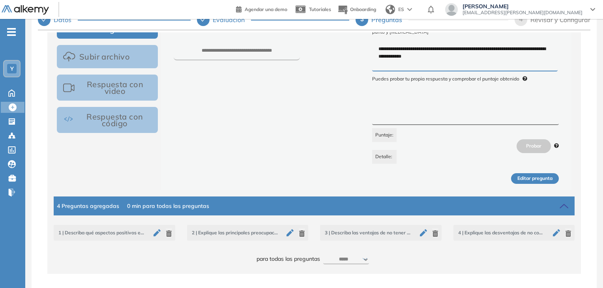
click at [421, 232] on icon "button" at bounding box center [423, 232] width 7 height 7
type textarea "**********"
type input "***"
type textarea "**********"
click at [433, 231] on icon "button" at bounding box center [435, 233] width 6 height 6
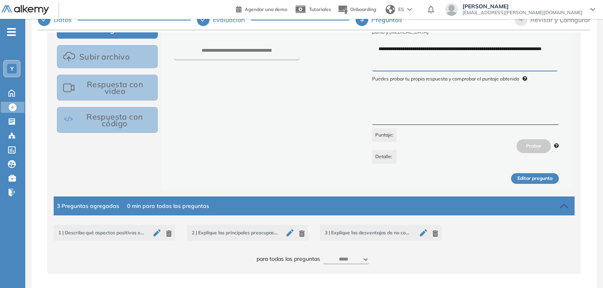
click at [420, 231] on icon "button" at bounding box center [423, 232] width 7 height 7
type textarea "**********"
type input "***"
type textarea "**********"
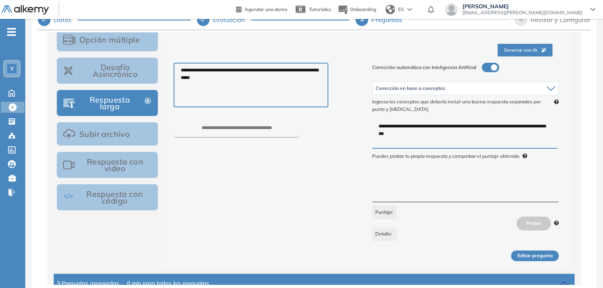
click at [208, 78] on textarea "**********" at bounding box center [251, 85] width 154 height 45
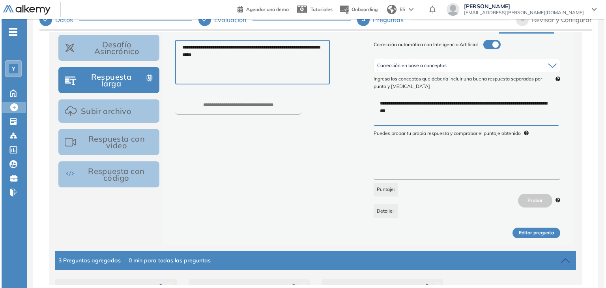
scroll to position [19, 0]
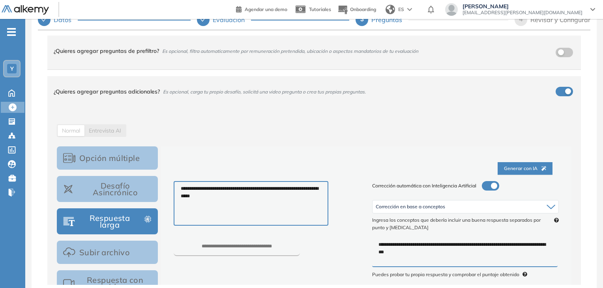
click at [515, 167] on span "Generar con IA" at bounding box center [525, 168] width 42 height 7
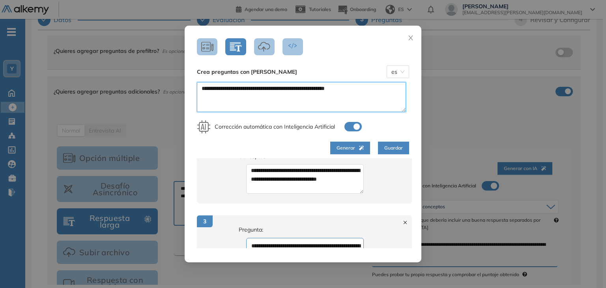
drag, startPoint x: 378, startPoint y: 94, endPoint x: 170, endPoint y: 90, distance: 207.2
click at [170, 90] on div "**********" at bounding box center [303, 144] width 606 height 288
type textarea "**********"
click at [346, 147] on span "Generar" at bounding box center [350, 147] width 27 height 7
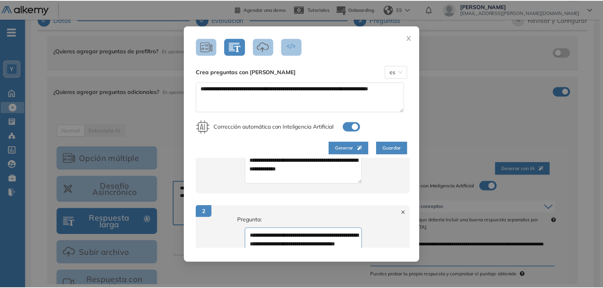
scroll to position [0, 0]
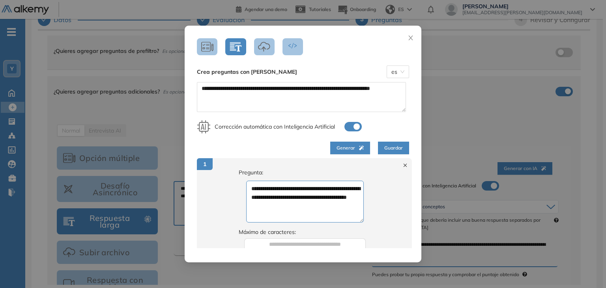
click at [394, 147] on span "Guardar" at bounding box center [393, 147] width 19 height 7
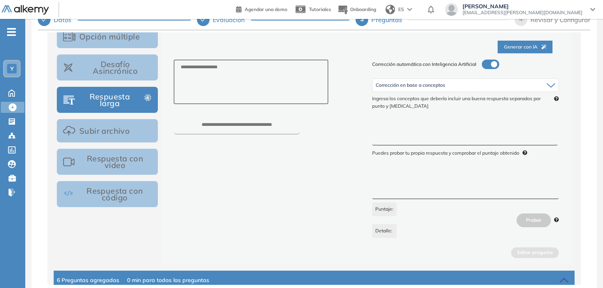
scroll to position [238, 0]
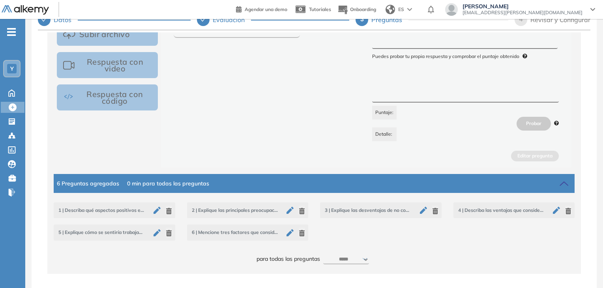
click at [170, 209] on icon "button" at bounding box center [169, 211] width 6 height 6
click at [155, 210] on icon "button" at bounding box center [157, 210] width 7 height 7
type textarea "**********"
type input "***"
type textarea "**********"
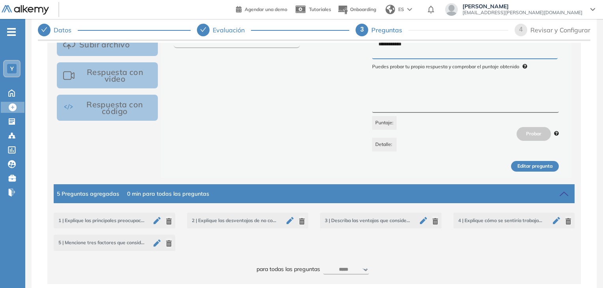
scroll to position [59, 0]
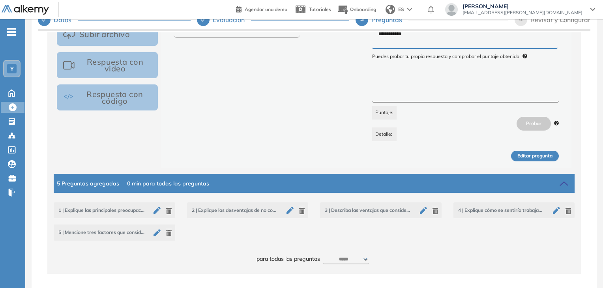
click at [287, 208] on icon "button" at bounding box center [290, 210] width 7 height 7
type textarea "**********"
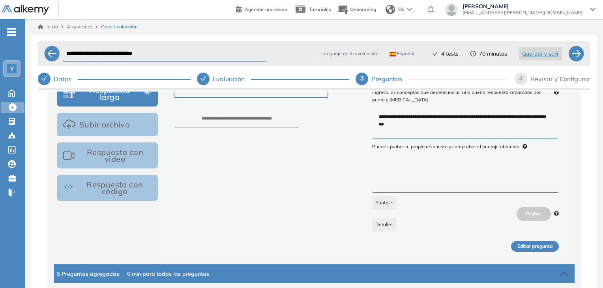
scroll to position [159, 0]
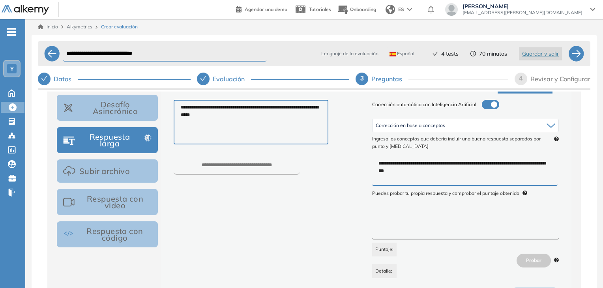
click at [206, 115] on textarea "**********" at bounding box center [251, 122] width 154 height 45
click at [236, 227] on div "**********" at bounding box center [267, 189] width 199 height 178
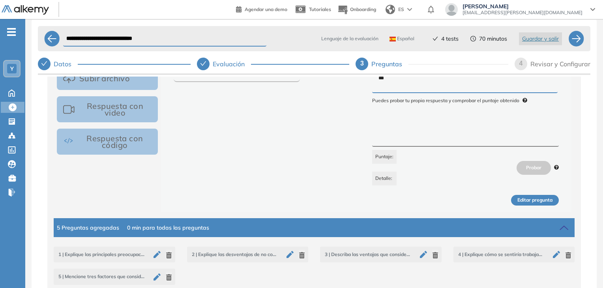
scroll to position [39, 0]
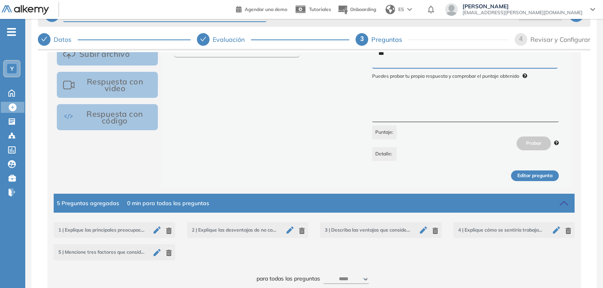
click at [420, 230] on icon "button" at bounding box center [423, 230] width 7 height 7
type textarea "**********"
click at [434, 230] on icon "button" at bounding box center [436, 231] width 6 height 6
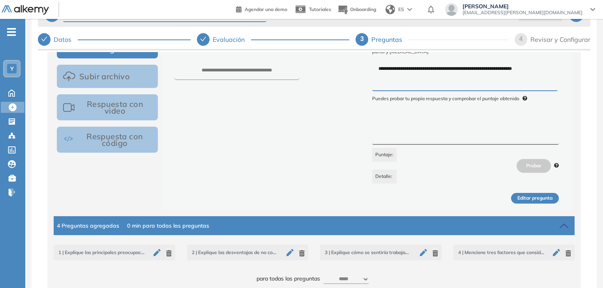
scroll to position [216, 0]
click at [419, 250] on icon "button" at bounding box center [423, 252] width 9 height 9
type textarea "**********"
type input "***"
type textarea "**********"
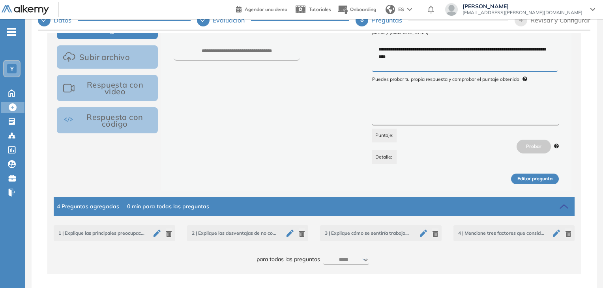
scroll to position [59, 0]
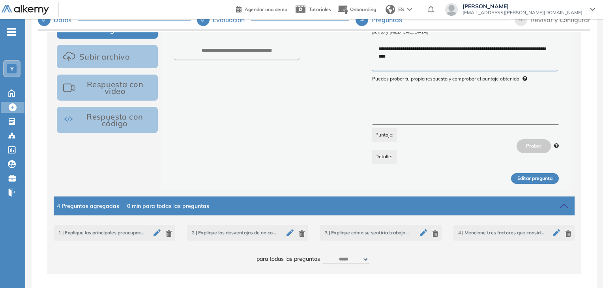
click at [553, 232] on icon "button" at bounding box center [556, 232] width 7 height 7
type textarea "**********"
type input "***"
type textarea "**********"
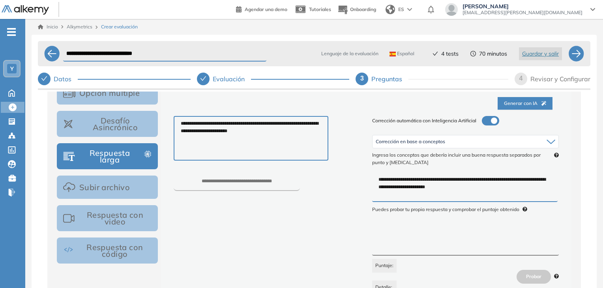
scroll to position [137, 0]
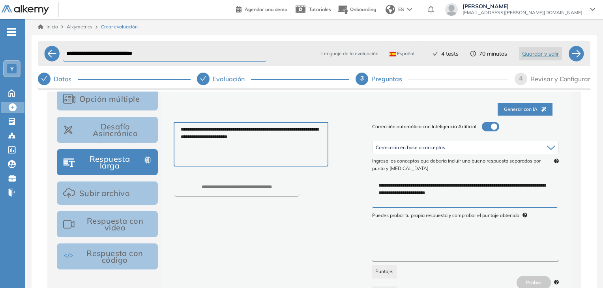
click at [338, 188] on div "***" at bounding box center [267, 186] width 187 height 22
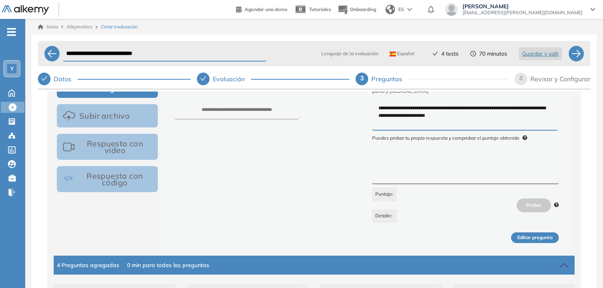
scroll to position [0, 0]
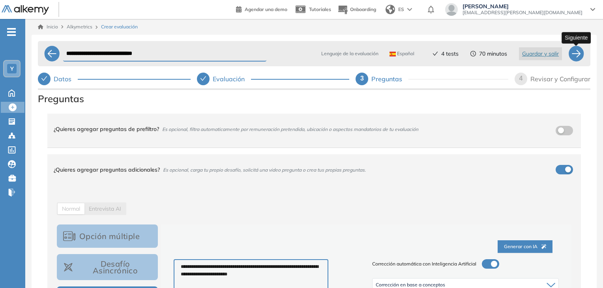
click at [578, 54] on div at bounding box center [576, 54] width 16 height 16
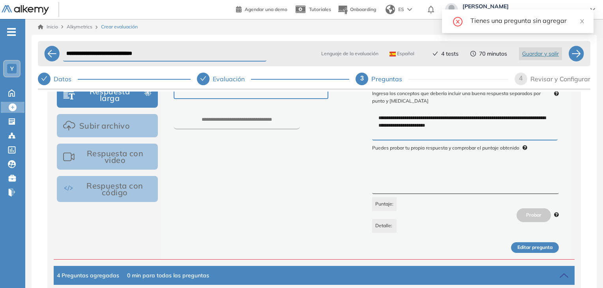
scroll to position [216, 0]
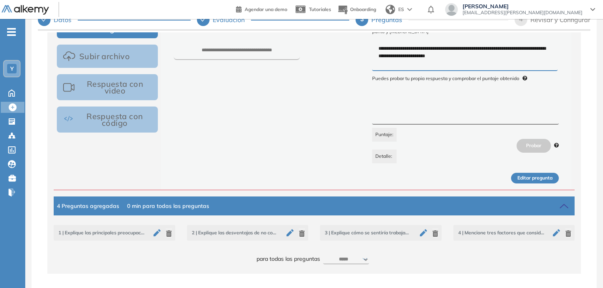
click at [439, 264] on div "para todas las preguntas ***** ***** ****** ****** ****** ****** ****** ****** …" at bounding box center [314, 258] width 521 height 17
click at [363, 259] on select "***** ***** ****** ****** ****** ****** ****** ****** ****** ****** ****** ****…" at bounding box center [346, 259] width 46 height 9
select select "******"
click at [323, 255] on select "***** ***** ****** ****** ****** ****** ****** ****** ****** ****** ****** ****…" at bounding box center [346, 259] width 46 height 9
click at [320, 139] on div "**********" at bounding box center [267, 74] width 199 height 178
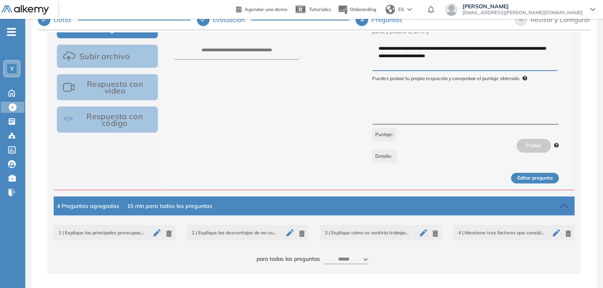
scroll to position [122, 0]
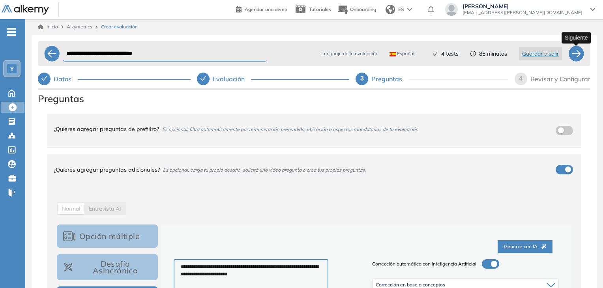
click at [580, 53] on div at bounding box center [576, 54] width 16 height 16
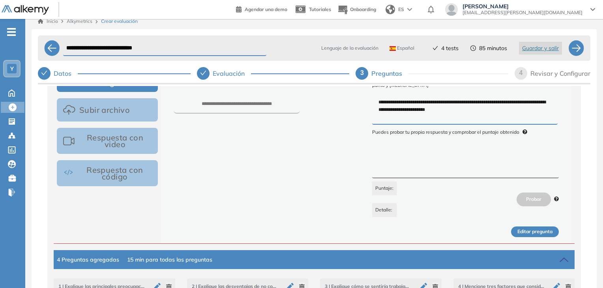
scroll to position [59, 0]
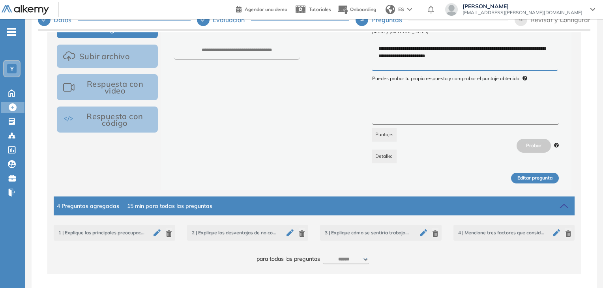
click at [115, 232] on span "1 | Explique las principales preocupaciones que tendría al no contar con un sal…" at bounding box center [101, 232] width 88 height 7
click at [156, 230] on icon "button" at bounding box center [157, 232] width 7 height 7
type textarea "**********"
type input "***"
type textarea "**********"
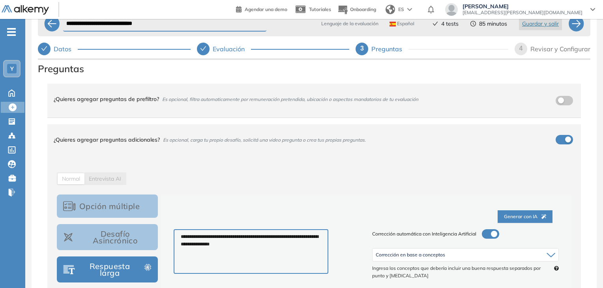
scroll to position [0, 0]
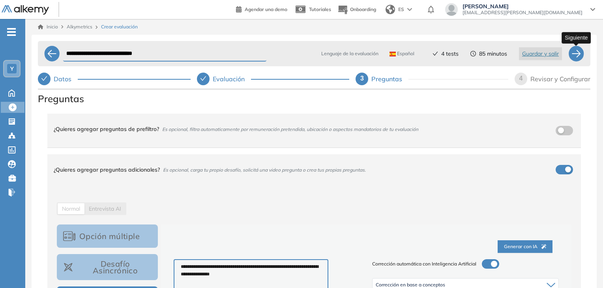
click at [579, 52] on div at bounding box center [576, 54] width 16 height 16
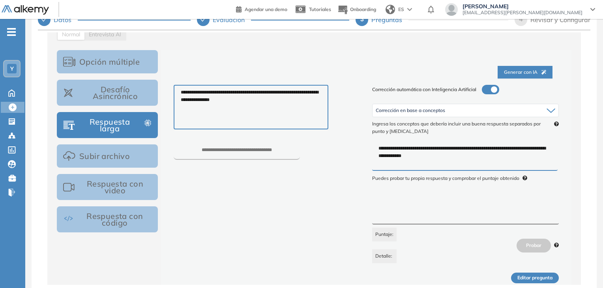
scroll to position [98, 0]
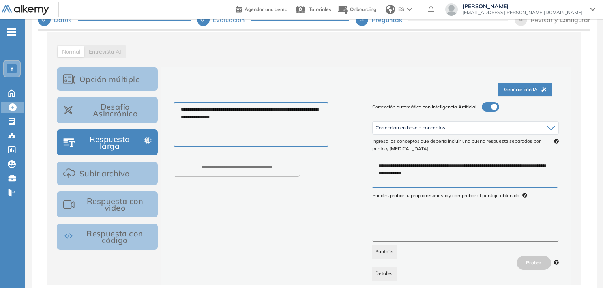
click at [543, 127] on div "Corrección en base a conceptos" at bounding box center [466, 128] width 186 height 13
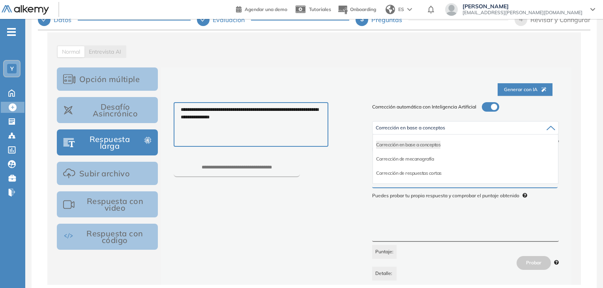
click at [543, 127] on div "Corrección en base a conceptos" at bounding box center [466, 128] width 186 height 13
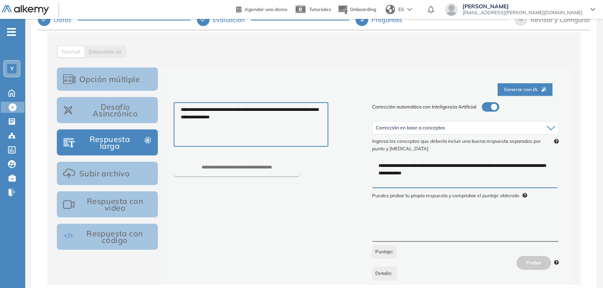
scroll to position [216, 0]
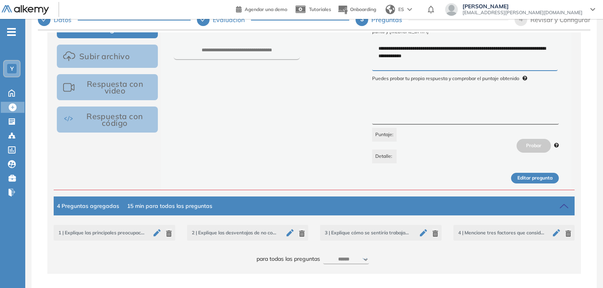
click at [349, 230] on span "3 | Explique cómo se sentiría trabajando en un ambiente donde sus ingresos depe…" at bounding box center [367, 232] width 88 height 7
click at [254, 230] on span "2 | Explique las desventajas de no contar con un sueldo fijo y cómo las maneja." at bounding box center [234, 232] width 88 height 7
click at [102, 204] on span "4 Preguntas agregadas" at bounding box center [88, 206] width 62 height 9
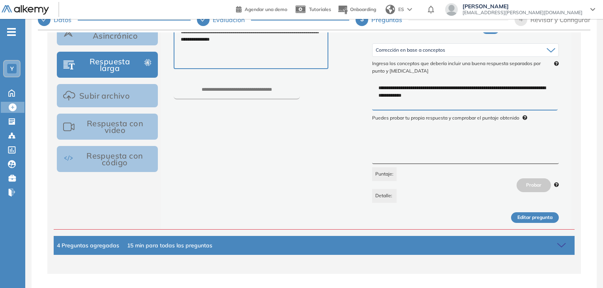
scroll to position [175, 0]
click at [127, 244] on span "15 min para todas las preguntas" at bounding box center [169, 246] width 85 height 9
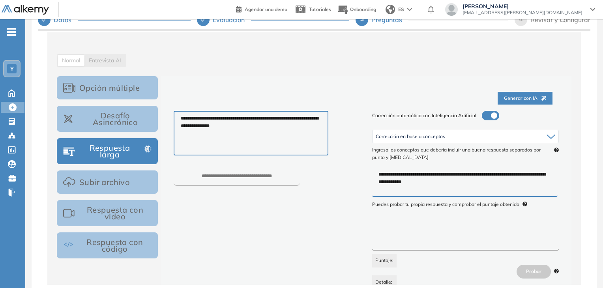
scroll to position [98, 0]
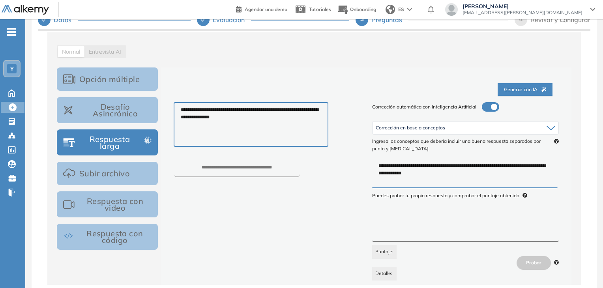
click at [529, 90] on span "Generar con IA" at bounding box center [525, 89] width 42 height 7
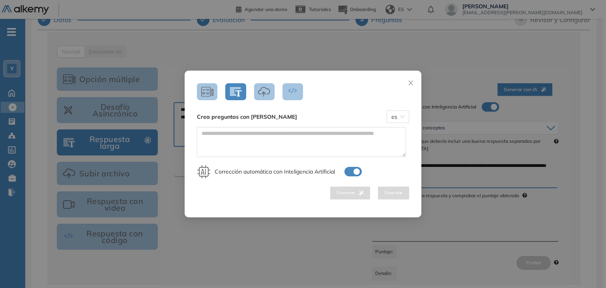
click at [210, 92] on icon "button" at bounding box center [207, 92] width 12 height 10
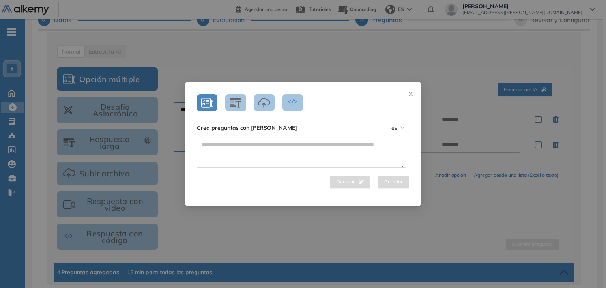
click at [235, 102] on icon "button" at bounding box center [236, 102] width 12 height 9
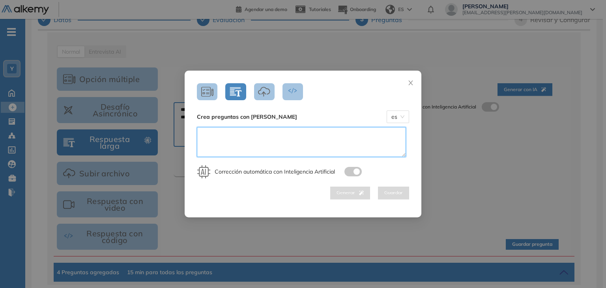
click at [265, 135] on textarea at bounding box center [301, 142] width 209 height 30
click at [272, 135] on textarea at bounding box center [301, 142] width 209 height 30
type textarea "*"
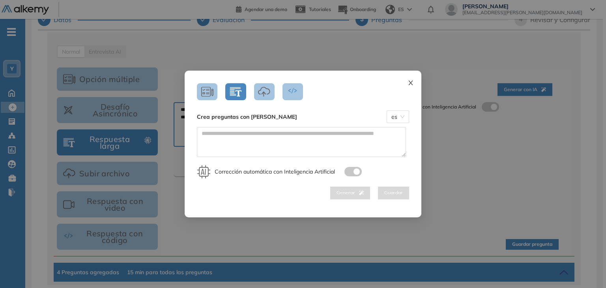
click at [409, 86] on span "Close" at bounding box center [410, 81] width 21 height 21
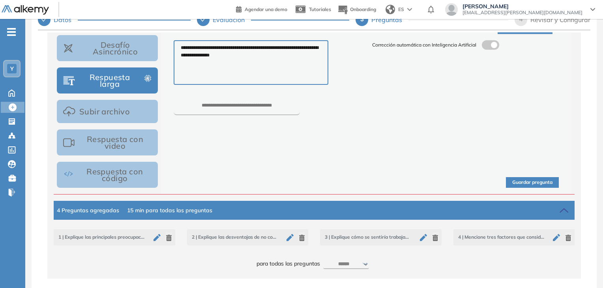
scroll to position [166, 0]
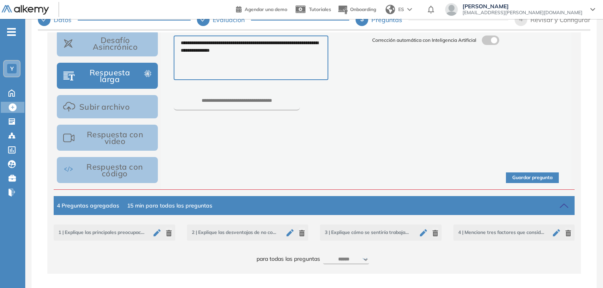
click at [84, 204] on span "4 Preguntas agregadas" at bounding box center [88, 205] width 62 height 9
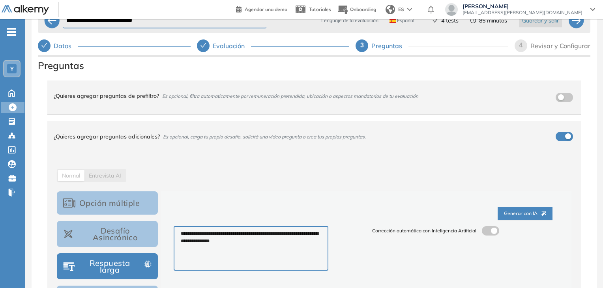
scroll to position [0, 0]
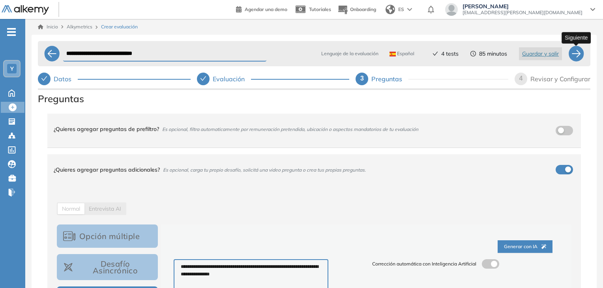
click at [578, 55] on div at bounding box center [576, 54] width 16 height 16
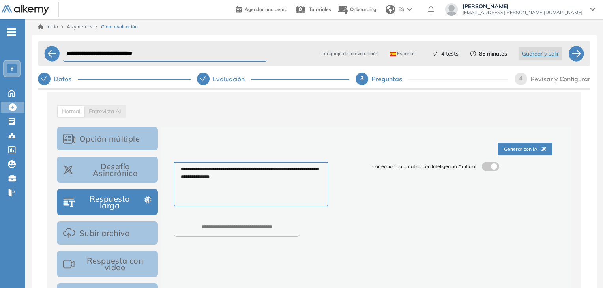
scroll to position [85, 0]
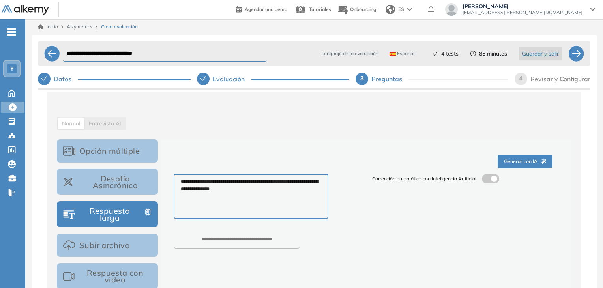
click at [288, 152] on div "Generar con IA" at bounding box center [366, 161] width 385 height 25
click at [227, 191] on textarea "**********" at bounding box center [251, 196] width 154 height 45
click at [248, 190] on textarea "**********" at bounding box center [251, 196] width 154 height 45
click at [329, 248] on div "***" at bounding box center [267, 238] width 187 height 22
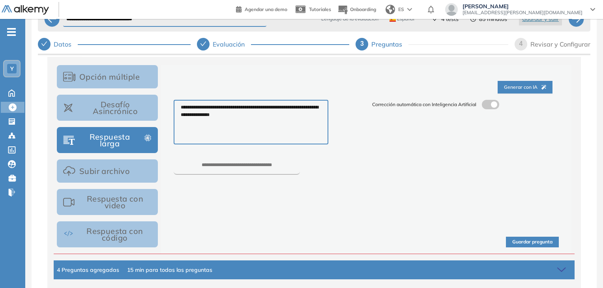
scroll to position [59, 0]
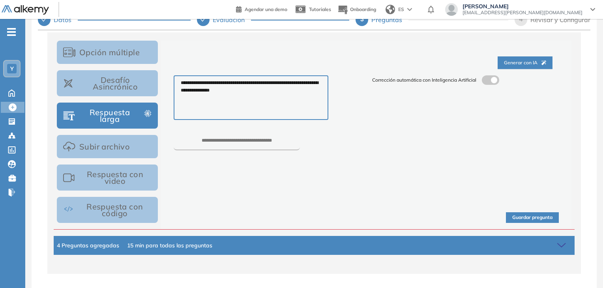
click at [558, 242] on icon at bounding box center [562, 245] width 11 height 11
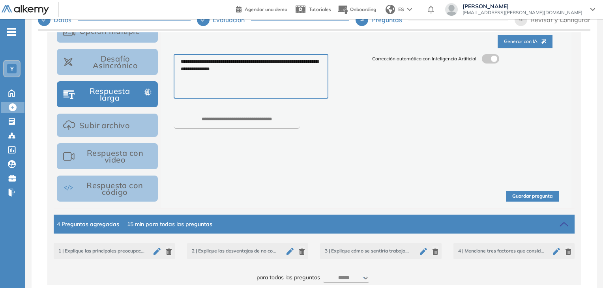
scroll to position [166, 0]
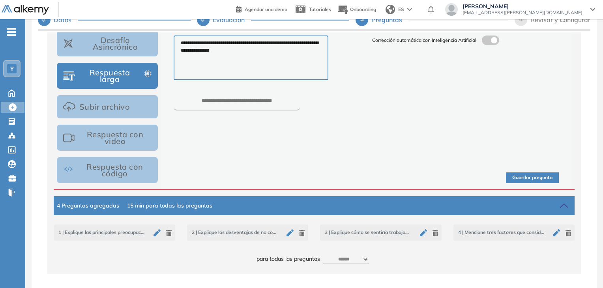
click at [95, 230] on span "1 | Explique las principales preocupaciones que tendría al no contar con un sal…" at bounding box center [101, 232] width 88 height 7
click at [55, 230] on div "1 | Explique las principales preocupaciones que tendría al no contar con un sal…" at bounding box center [115, 233] width 122 height 16
drag, startPoint x: 55, startPoint y: 230, endPoint x: 134, endPoint y: 234, distance: 78.7
click at [134, 234] on div "1 | Explique las principales preocupaciones que tendría al no contar con un sal…" at bounding box center [115, 233] width 122 height 16
click at [142, 253] on div "para todas las preguntas ***** ***** ****** ****** ****** ****** ****** ****** …" at bounding box center [314, 258] width 521 height 11
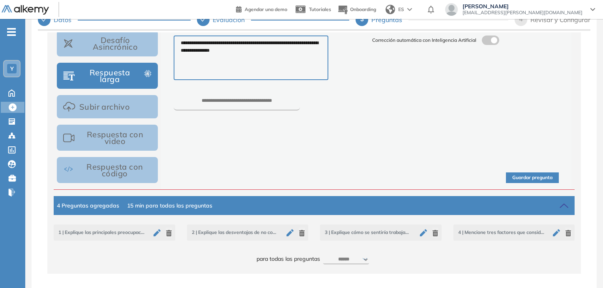
click at [156, 231] on icon "button" at bounding box center [157, 232] width 7 height 7
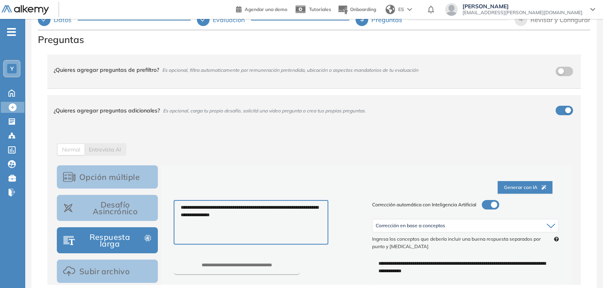
scroll to position [0, 0]
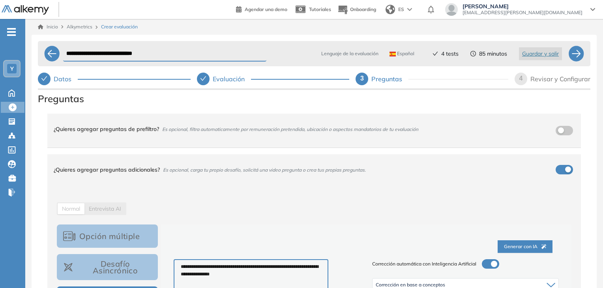
click at [200, 135] on div "¿Quieres agregar preguntas de prefiltro? Es opcional, filtra automaticamente po…" at bounding box center [309, 128] width 511 height 21
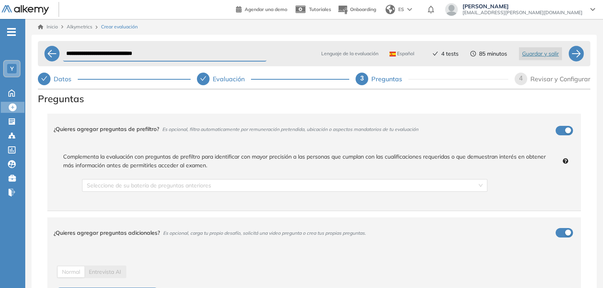
click at [200, 135] on div "¿Quieres agregar preguntas de prefiltro? Es opcional, filtra automaticamente po…" at bounding box center [309, 128] width 511 height 21
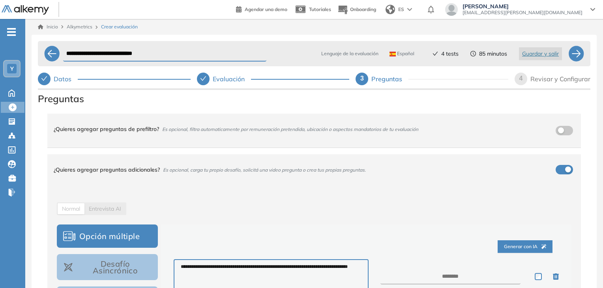
click at [203, 176] on div "¿Quieres agregar preguntas adicionales? Es opcional, carga tu propio desafío, s…" at bounding box center [309, 169] width 511 height 21
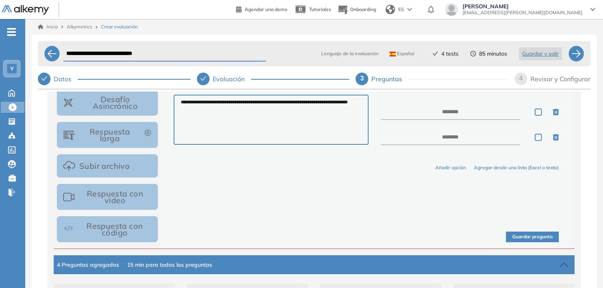
scroll to position [59, 0]
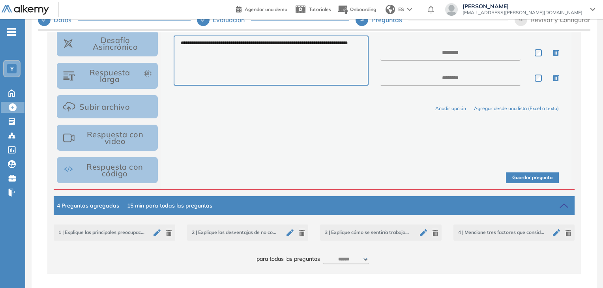
click at [335, 208] on div "4 Preguntas agregadas 15 min para todas las preguntas" at bounding box center [314, 205] width 521 height 19
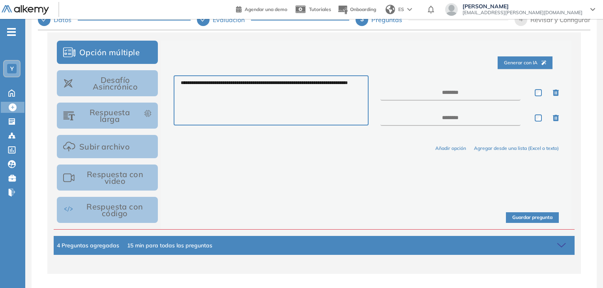
scroll to position [54, 0]
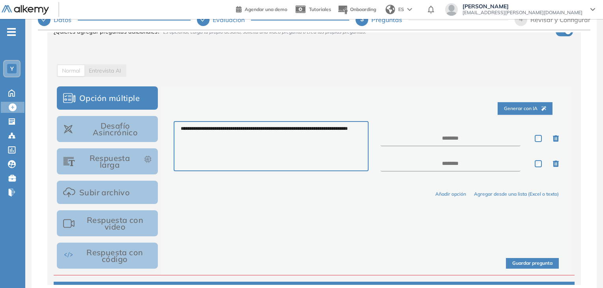
click at [116, 130] on button "Desafío Asincrónico" at bounding box center [107, 129] width 101 height 26
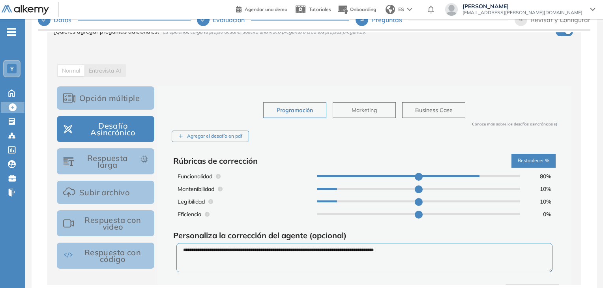
click at [118, 161] on button "Respuesta larga" at bounding box center [105, 161] width 97 height 26
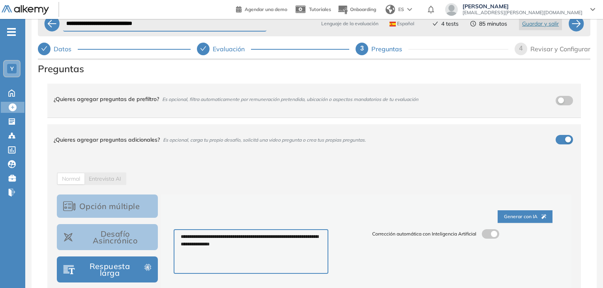
scroll to position [0, 0]
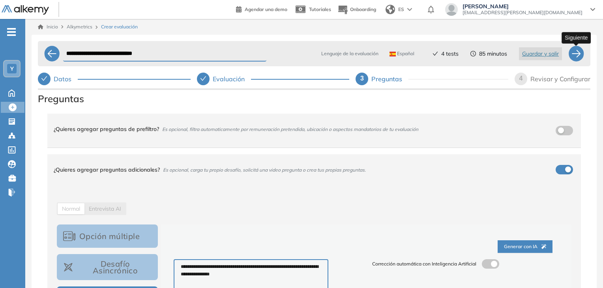
click at [578, 53] on div at bounding box center [576, 54] width 16 height 16
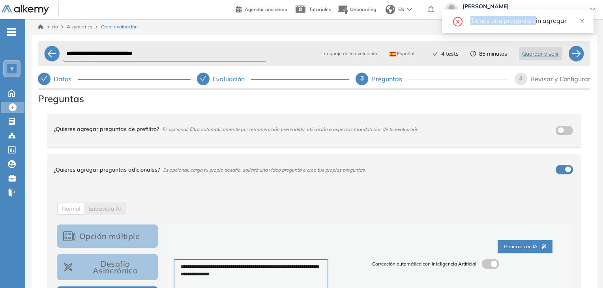
drag, startPoint x: 466, startPoint y: 21, endPoint x: 535, endPoint y: 20, distance: 68.7
click at [535, 20] on div "Tienes una pregunta sin agregar" at bounding box center [517, 20] width 133 height 9
click at [486, 107] on div "**********" at bounding box center [314, 218] width 553 height 253
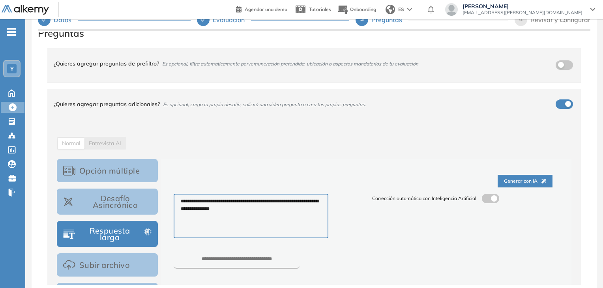
scroll to position [46, 0]
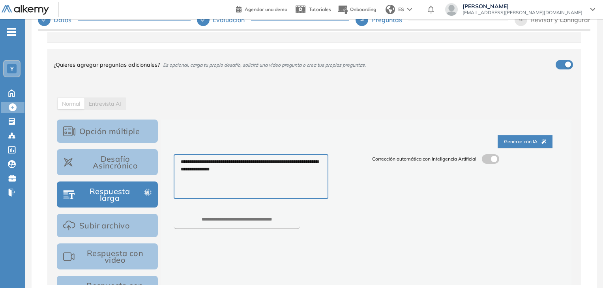
drag, startPoint x: 288, startPoint y: 176, endPoint x: 165, endPoint y: 156, distance: 125.2
click at [165, 156] on div "**********" at bounding box center [366, 214] width 410 height 189
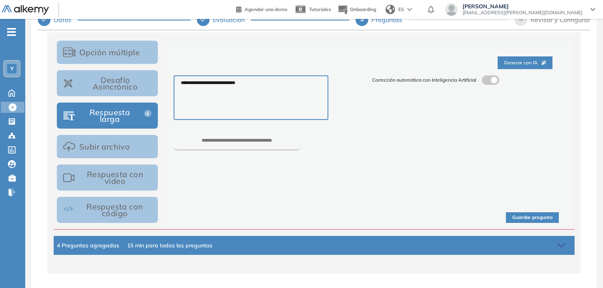
type textarea "**********"
drag, startPoint x: 245, startPoint y: 144, endPoint x: 208, endPoint y: 144, distance: 37.1
click at [208, 144] on input "***" at bounding box center [237, 144] width 126 height 12
type input "***"
click at [257, 153] on div "**********" at bounding box center [366, 135] width 410 height 189
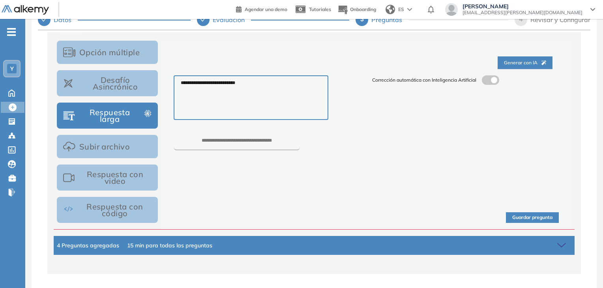
click at [530, 215] on button "Guardar pregunta" at bounding box center [532, 217] width 53 height 11
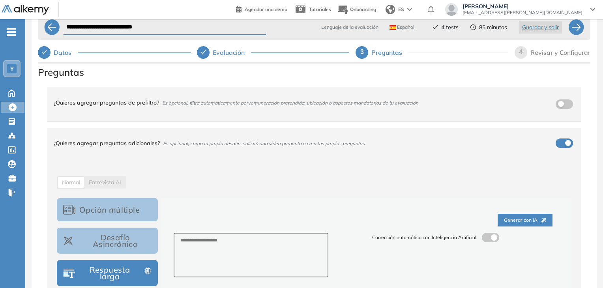
scroll to position [0, 0]
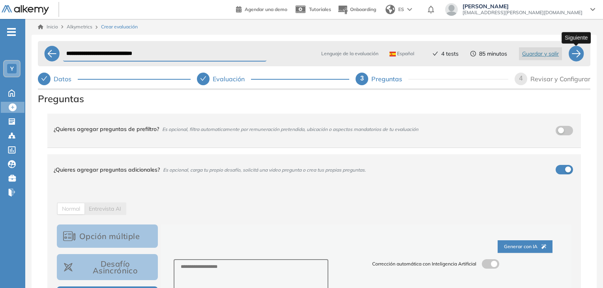
click at [576, 55] on div at bounding box center [576, 54] width 16 height 16
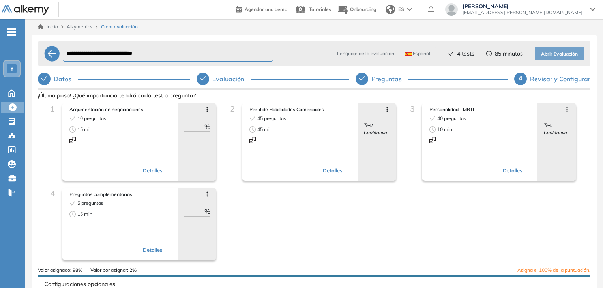
drag, startPoint x: 199, startPoint y: 127, endPoint x: 150, endPoint y: 127, distance: 49.3
click at [150, 127] on div "Argumentación en negociaciones 10 preguntas 15 min Detalles Avanzar posición Re…" at bounding box center [139, 142] width 154 height 78
type input "**"
drag, startPoint x: 197, startPoint y: 212, endPoint x: 178, endPoint y: 212, distance: 18.9
click at [176, 213] on div "Preguntas complementarias 5 preguntas 15 min Detalles Avanzar posición Retroced…" at bounding box center [139, 224] width 154 height 72
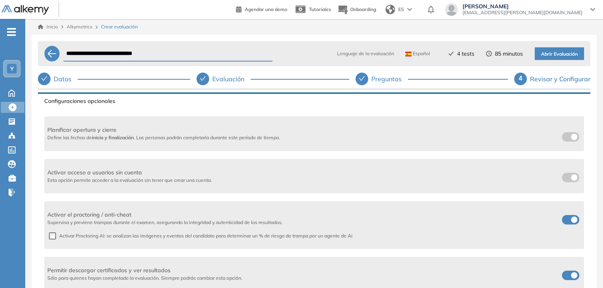
scroll to position [197, 0]
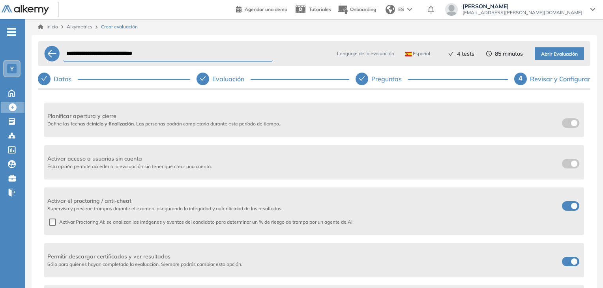
type input "*"
click at [568, 115] on div at bounding box center [570, 121] width 21 height 13
click at [568, 122] on label at bounding box center [570, 122] width 17 height 9
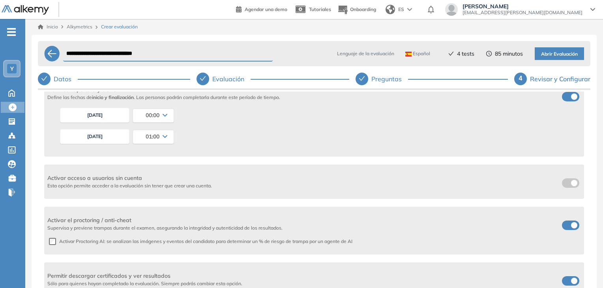
scroll to position [237, 0]
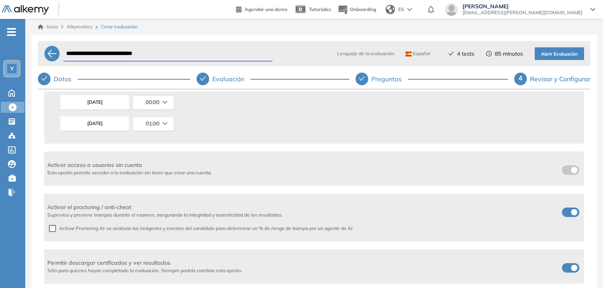
click at [569, 169] on label at bounding box center [570, 169] width 17 height 9
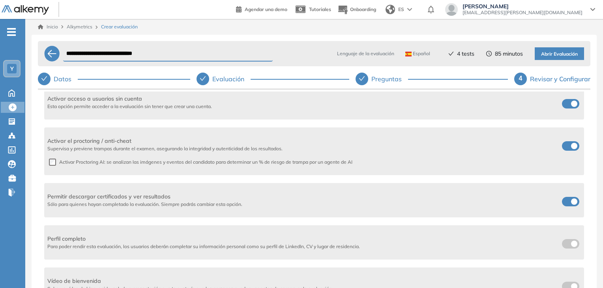
scroll to position [39, 0]
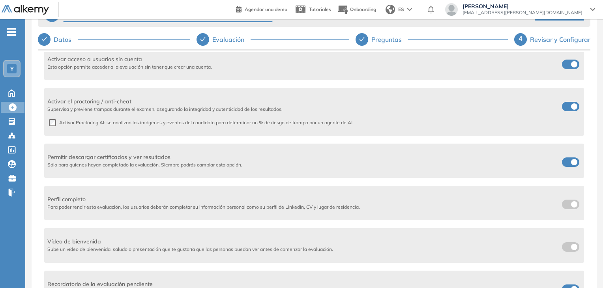
click at [573, 165] on label at bounding box center [570, 161] width 17 height 9
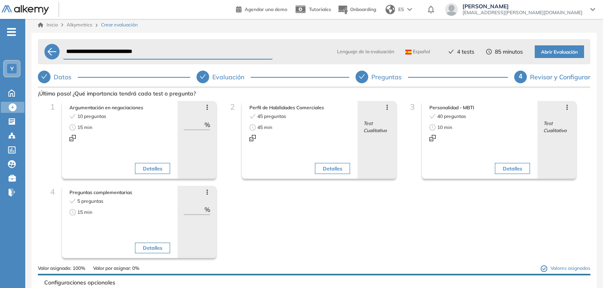
scroll to position [0, 0]
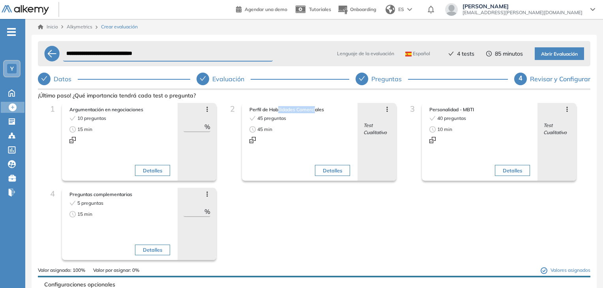
drag, startPoint x: 315, startPoint y: 109, endPoint x: 276, endPoint y: 111, distance: 38.7
click at [276, 111] on span "Perfil de Habilidades Comerciales" at bounding box center [299, 109] width 101 height 7
click at [279, 137] on div at bounding box center [273, 140] width 48 height 6
drag, startPoint x: 358, startPoint y: 105, endPoint x: 327, endPoint y: 135, distance: 43.3
click at [327, 135] on div "Perfil de Habilidades Comerciales 45 preguntas 45 min Detalles Avanzar posición…" at bounding box center [319, 142] width 154 height 78
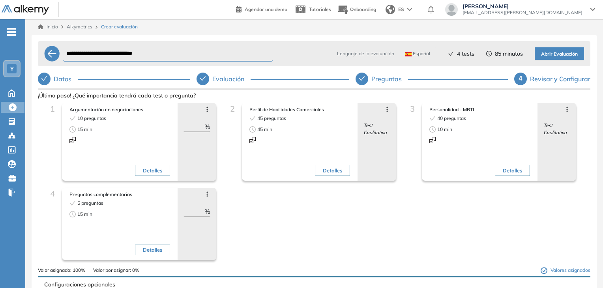
click at [409, 238] on div "1 Argumentación en negociaciones 10 preguntas 15 min Detalles Avanzar posición …" at bounding box center [314, 185] width 540 height 164
click at [386, 109] on icon at bounding box center [387, 109] width 6 height 6
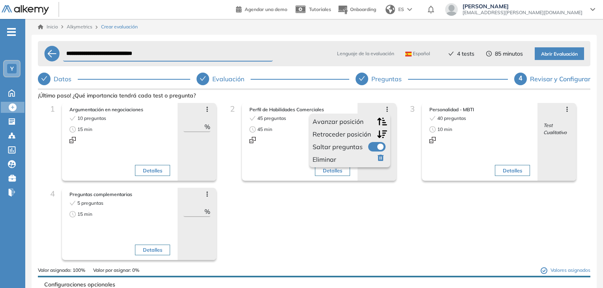
click at [386, 107] on icon at bounding box center [387, 109] width 6 height 6
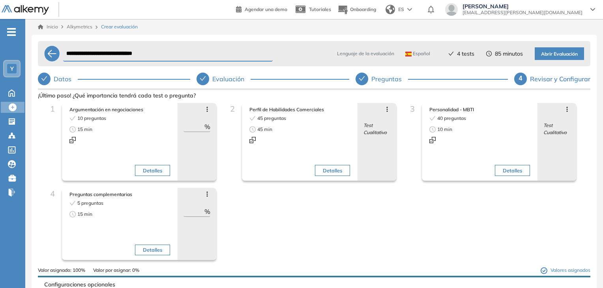
click at [207, 194] on icon at bounding box center [207, 194] width 6 height 6
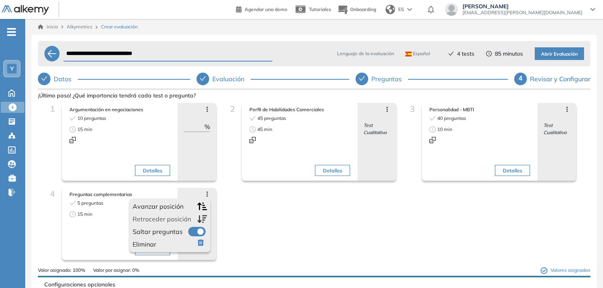
click at [195, 204] on button "Avanzar posición" at bounding box center [170, 206] width 75 height 9
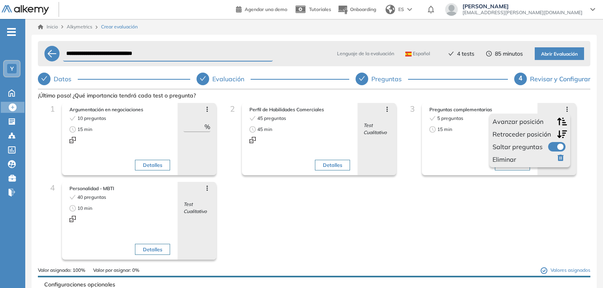
click at [521, 120] on span "Avanzar posición" at bounding box center [518, 121] width 51 height 9
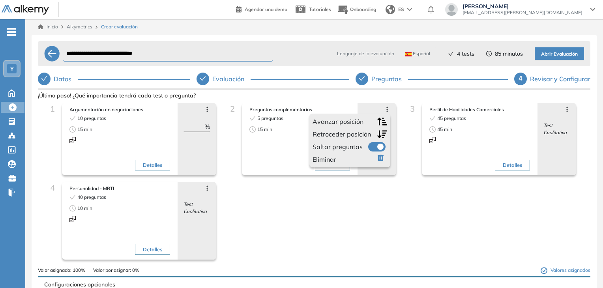
click at [296, 218] on div "1 Argumentación en negociaciones 10 preguntas 15 min Detalles Avanzar posición …" at bounding box center [314, 185] width 540 height 164
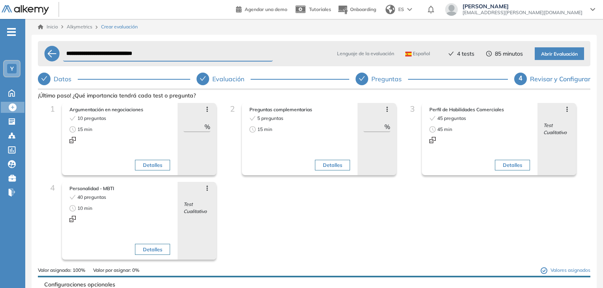
click at [207, 188] on icon at bounding box center [207, 188] width 6 height 6
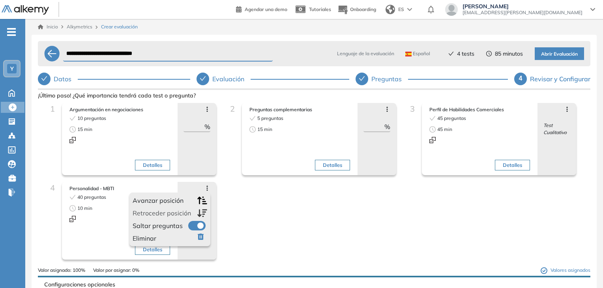
click at [177, 198] on span "Avanzar posición" at bounding box center [158, 200] width 51 height 9
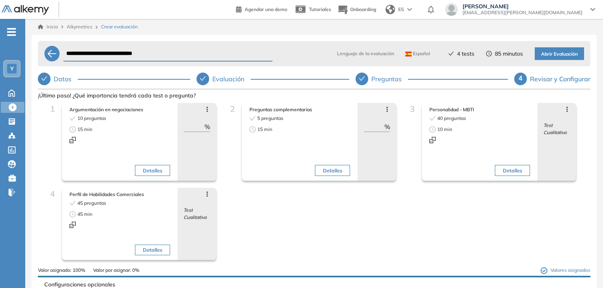
click at [447, 206] on div "1 Argumentación en negociaciones 10 preguntas 15 min Detalles Avanzar posición …" at bounding box center [314, 185] width 540 height 164
click at [565, 53] on span "Abrir Evaluación" at bounding box center [559, 54] width 37 height 7
click at [567, 54] on span "Abrir Evaluación" at bounding box center [559, 54] width 37 height 7
click at [565, 54] on span "Abrir Evaluación" at bounding box center [559, 54] width 37 height 7
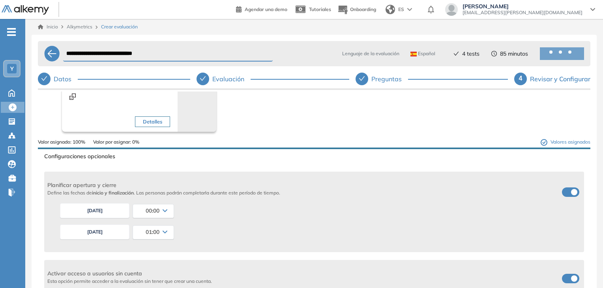
scroll to position [158, 0]
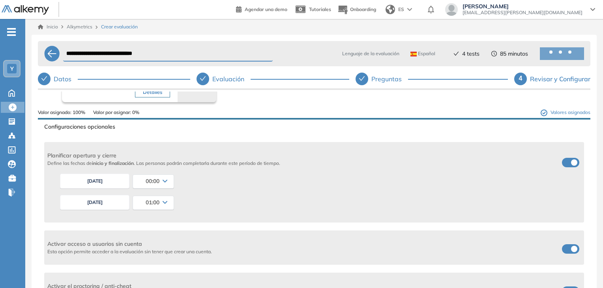
click at [567, 159] on label at bounding box center [570, 162] width 17 height 9
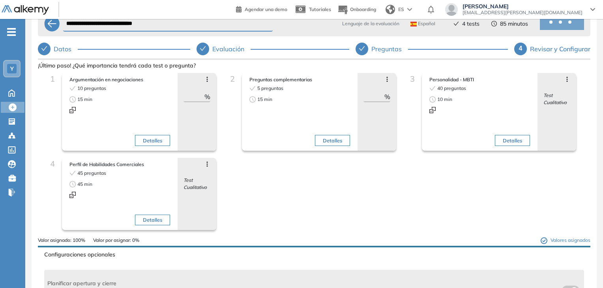
scroll to position [0, 0]
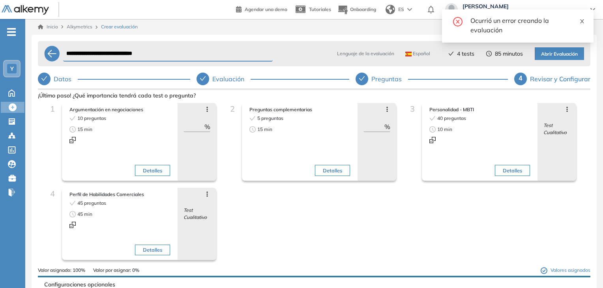
click at [581, 20] on icon "close" at bounding box center [582, 22] width 6 height 6
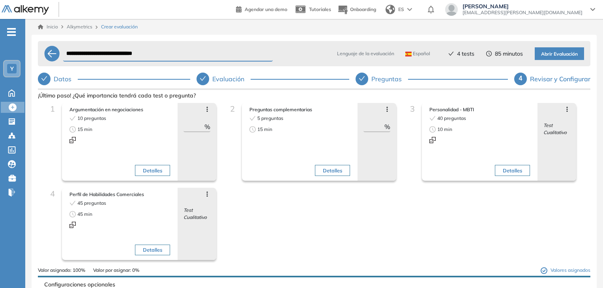
click at [570, 53] on span "Abrir Evaluación" at bounding box center [559, 54] width 37 height 7
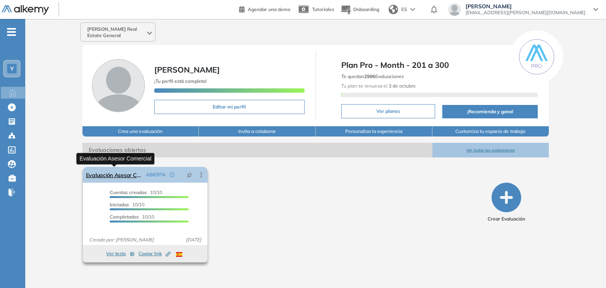
click at [126, 174] on link "Evaluación Asesor Comercial" at bounding box center [114, 175] width 57 height 16
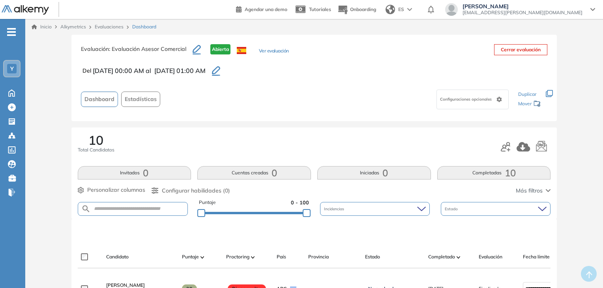
click at [278, 51] on button "Ver evaluación" at bounding box center [274, 51] width 30 height 8
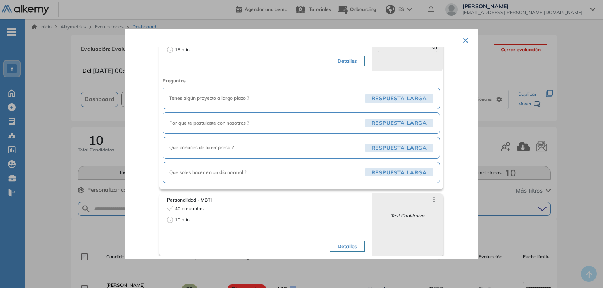
scroll to position [193, 0]
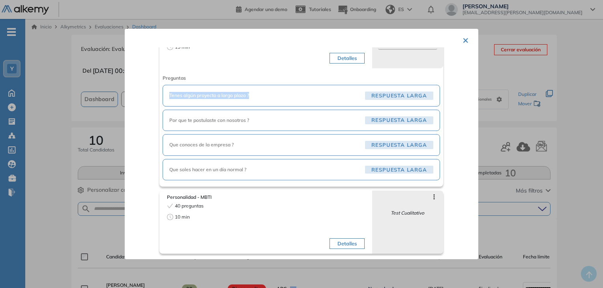
drag, startPoint x: 249, startPoint y: 96, endPoint x: 164, endPoint y: 98, distance: 85.3
click at [164, 98] on div "Tenes algún proyecto a largo plazo ? Respuesta larga" at bounding box center [301, 96] width 277 height 22
copy span "Tenes algún proyecto a largo plazo ?"
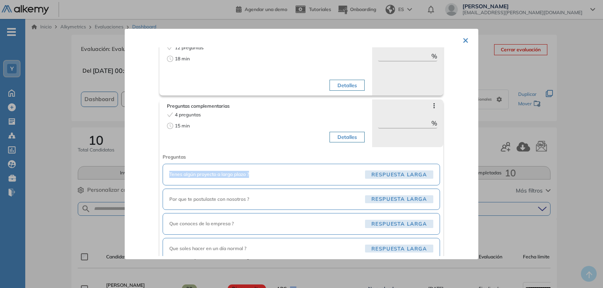
scroll to position [154, 0]
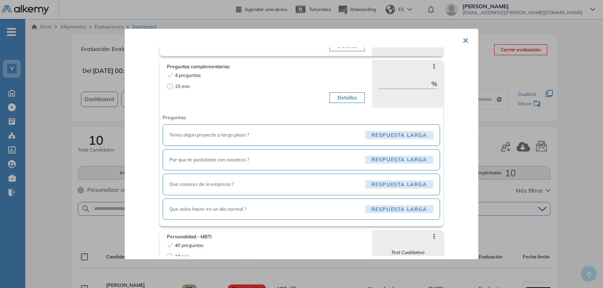
click at [396, 134] on span "Respuesta larga" at bounding box center [399, 135] width 68 height 8
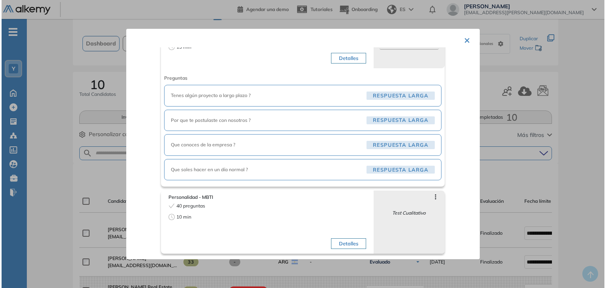
scroll to position [0, 0]
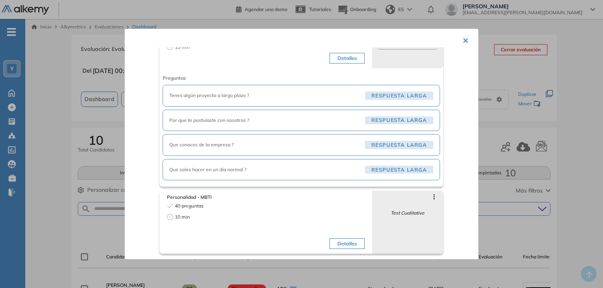
click at [464, 38] on button "×" at bounding box center [466, 39] width 6 height 15
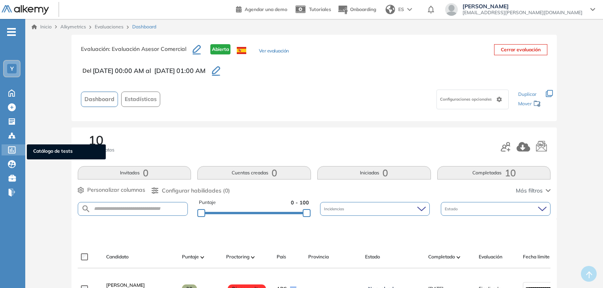
click at [12, 150] on icon at bounding box center [11, 149] width 7 height 7
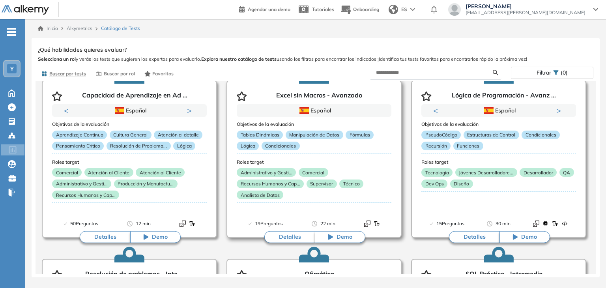
scroll to position [158, 0]
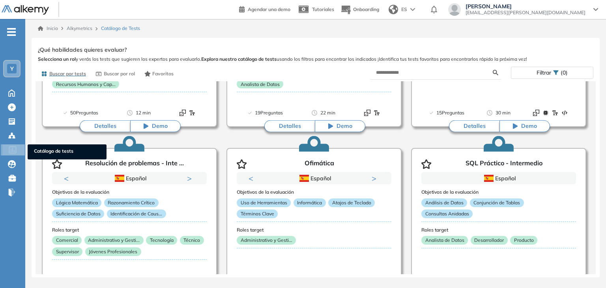
click at [18, 149] on div "Catálogo de tests Catálogo de tests" at bounding box center [14, 149] width 24 height 11
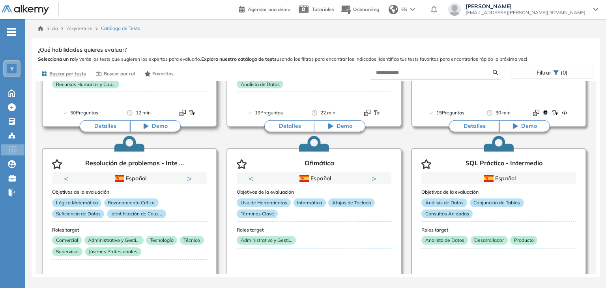
scroll to position [0, 0]
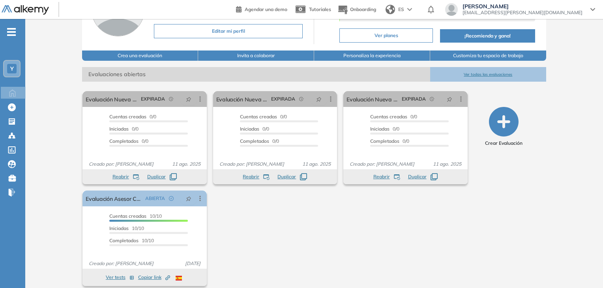
scroll to position [79, 0]
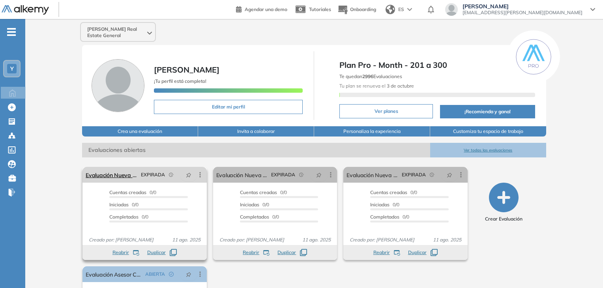
click at [199, 173] on icon at bounding box center [200, 175] width 8 height 8
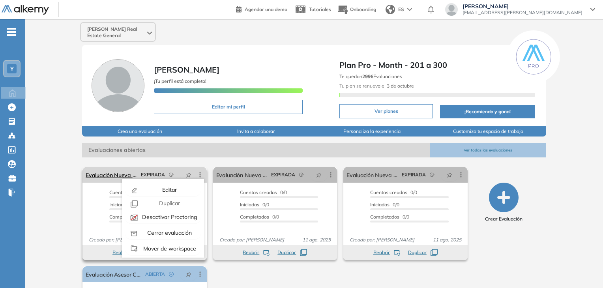
click at [199, 173] on icon at bounding box center [200, 175] width 8 height 8
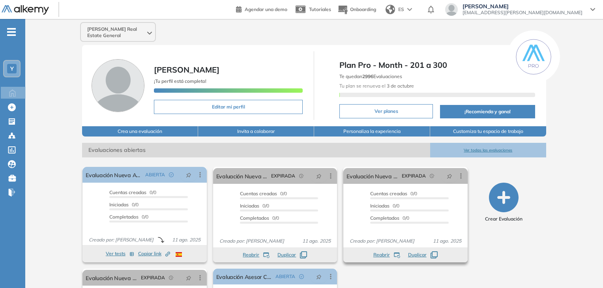
scroll to position [39, 0]
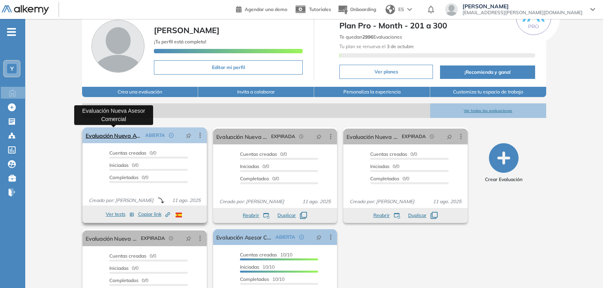
click at [126, 138] on link "Evaluación Nueva Asesor Comercial" at bounding box center [114, 135] width 56 height 16
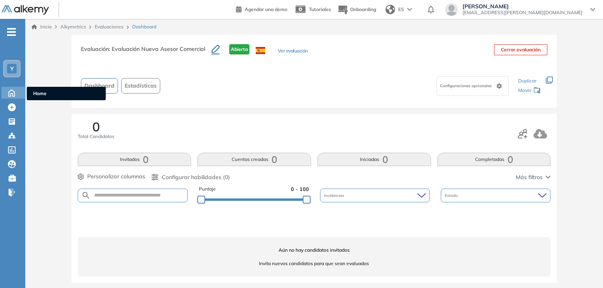
click at [16, 90] on icon at bounding box center [12, 92] width 14 height 9
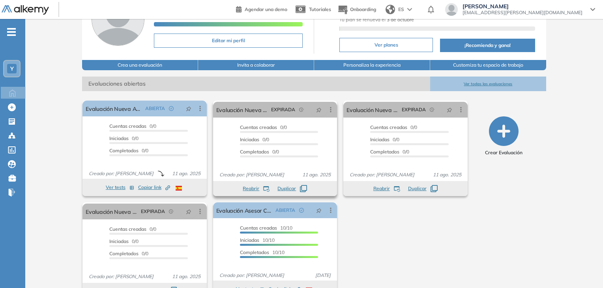
scroll to position [79, 0]
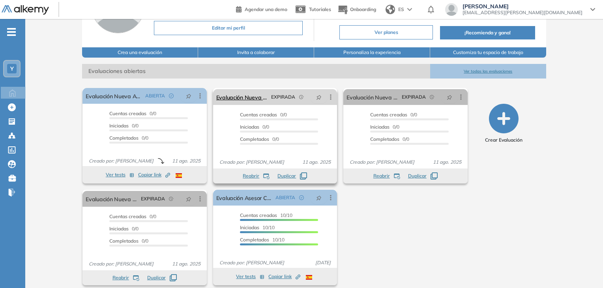
click at [331, 98] on icon at bounding box center [330, 97] width 1 height 5
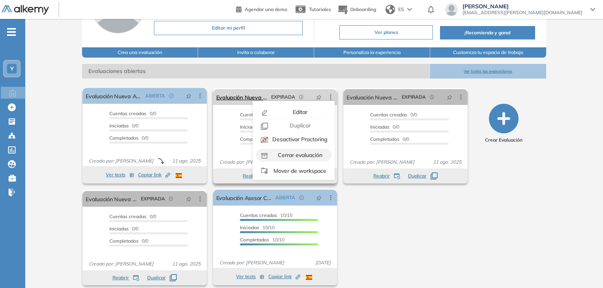
click at [307, 153] on span "Cerrar evaluación" at bounding box center [299, 155] width 46 height 7
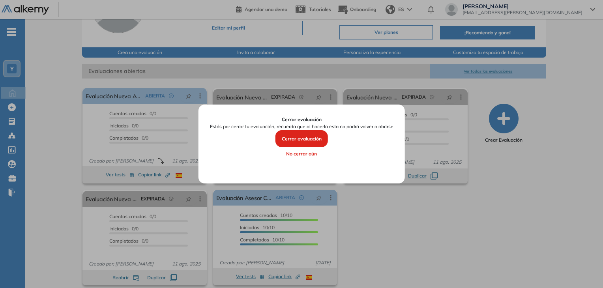
click at [308, 137] on button "Cerrar evaluación" at bounding box center [301, 138] width 52 height 17
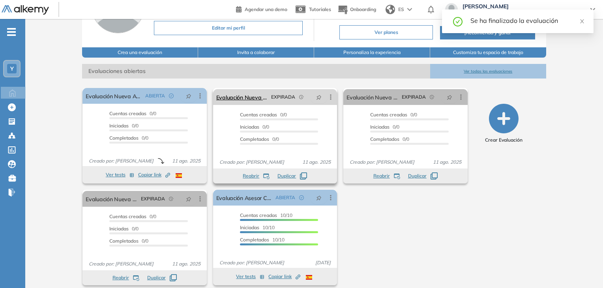
click at [330, 96] on icon at bounding box center [331, 97] width 8 height 8
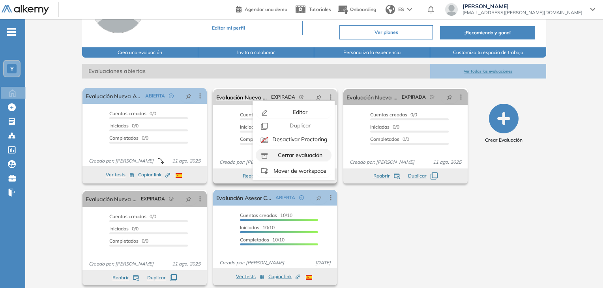
click at [305, 154] on span "Cerrar evaluación" at bounding box center [299, 155] width 46 height 7
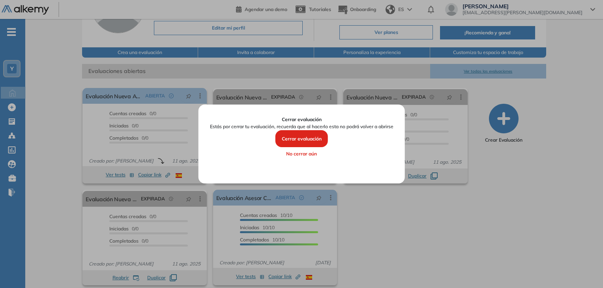
click at [309, 136] on button "Cerrar evaluación" at bounding box center [301, 138] width 52 height 17
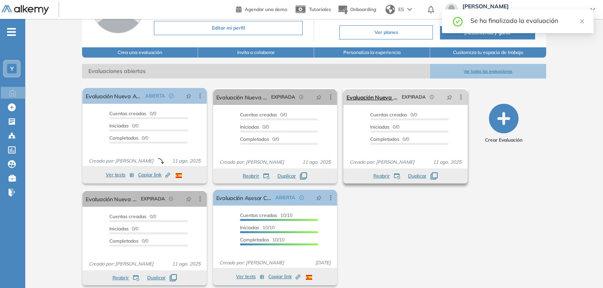
click at [462, 98] on icon at bounding box center [461, 97] width 8 height 8
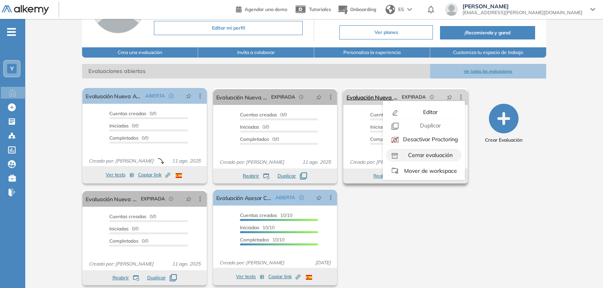
click at [446, 154] on span "Cerrar evaluación" at bounding box center [430, 155] width 46 height 7
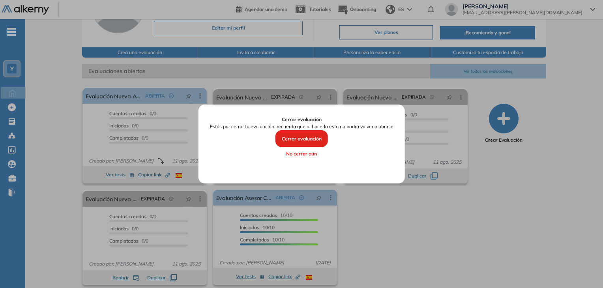
click at [304, 140] on button "Cerrar evaluación" at bounding box center [301, 138] width 52 height 17
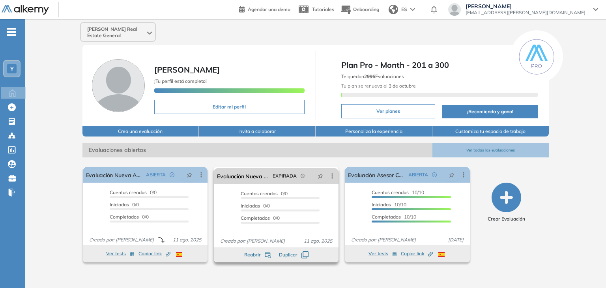
click at [334, 176] on icon at bounding box center [332, 176] width 8 height 8
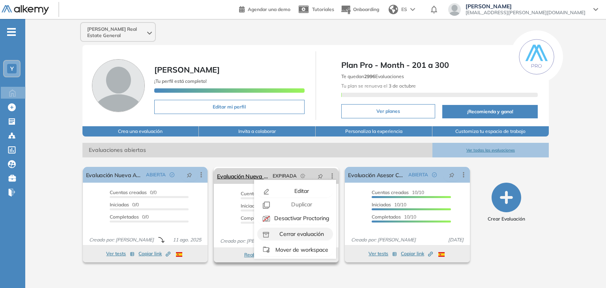
click at [311, 232] on span "Cerrar evaluación" at bounding box center [301, 233] width 46 height 7
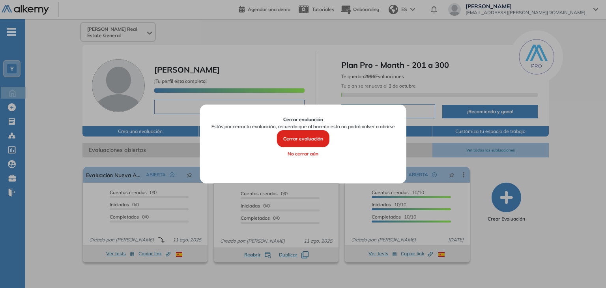
click at [306, 137] on button "Cerrar evaluación" at bounding box center [303, 138] width 52 height 17
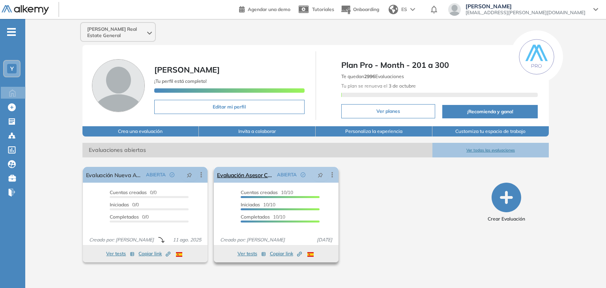
click at [332, 176] on icon at bounding box center [332, 175] width 8 height 8
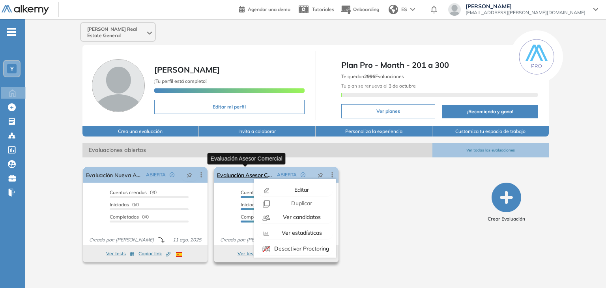
click at [235, 175] on link "Evaluación Asesor Comercial" at bounding box center [245, 175] width 57 height 16
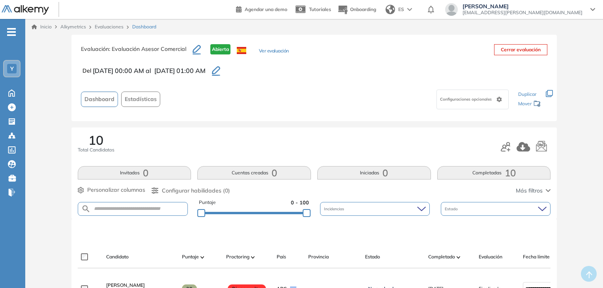
click at [220, 70] on icon "button" at bounding box center [216, 70] width 8 height 9
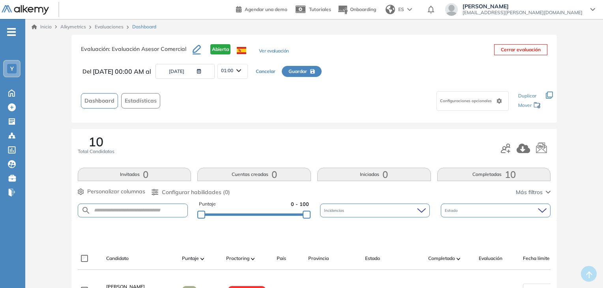
click at [215, 71] on button "[DATE]" at bounding box center [184, 71] width 59 height 15
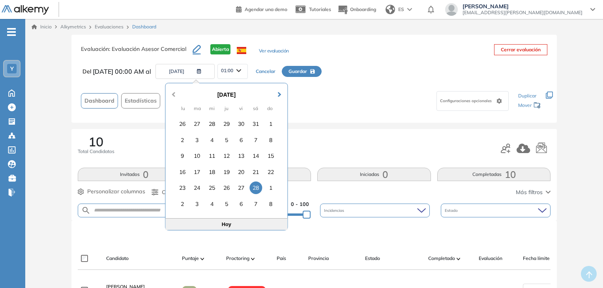
click at [173, 94] on span "Previous Month" at bounding box center [173, 90] width 0 height 12
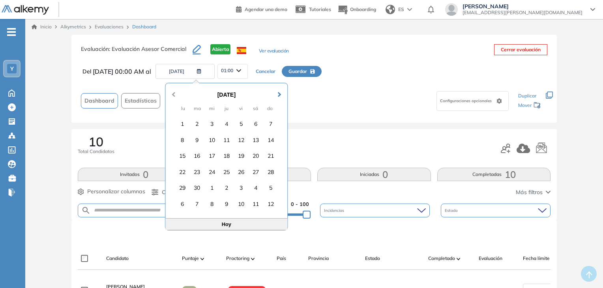
click at [173, 94] on span "Previous Month" at bounding box center [173, 90] width 0 height 12
click at [174, 94] on div "[DATE]" at bounding box center [226, 94] width 112 height 9
click at [270, 101] on div "[DATE] lu ma mi ju vi sá do" at bounding box center [226, 100] width 112 height 26
click at [184, 156] on div "11" at bounding box center [182, 156] width 13 height 13
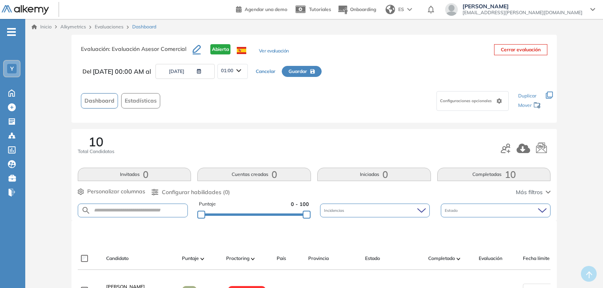
click at [307, 71] on span "Guardar" at bounding box center [297, 71] width 19 height 7
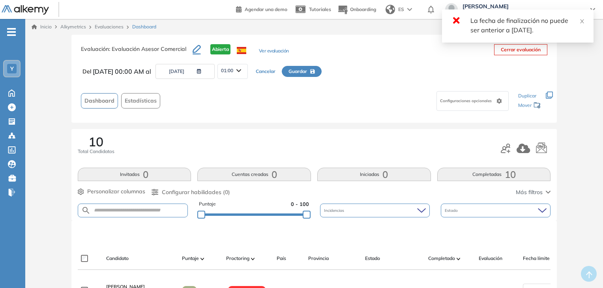
click at [201, 71] on icon "button" at bounding box center [197, 71] width 7 height 5
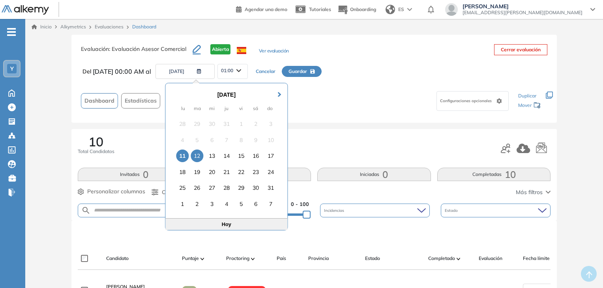
click at [201, 153] on div "12" at bounding box center [197, 156] width 13 height 13
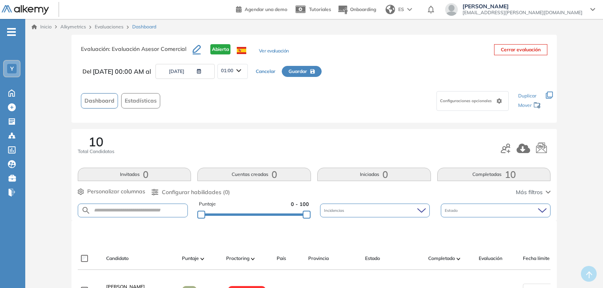
click at [307, 71] on span "Guardar" at bounding box center [297, 71] width 19 height 7
type input "**********"
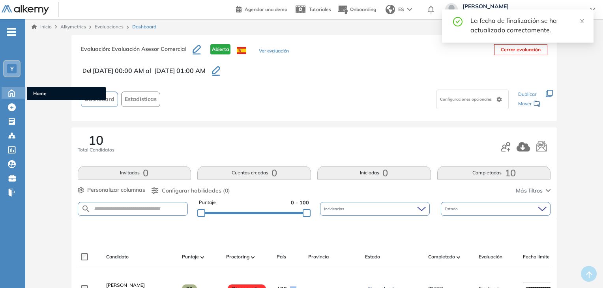
click at [14, 90] on icon at bounding box center [12, 92] width 14 height 9
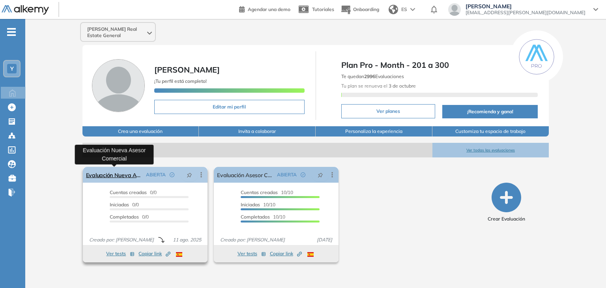
click at [127, 175] on link "Evaluación Nueva Asesor Comercial" at bounding box center [114, 175] width 57 height 16
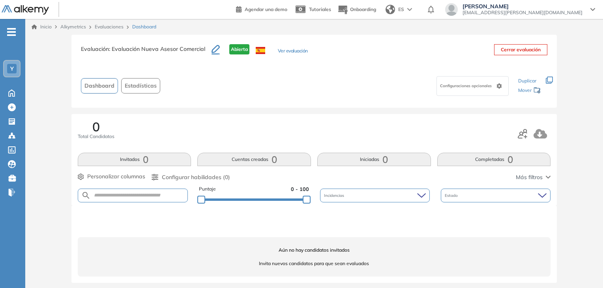
click at [216, 51] on icon "button" at bounding box center [216, 49] width 8 height 9
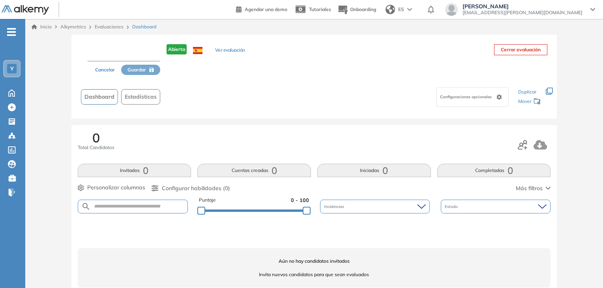
click at [92, 53] on input "text" at bounding box center [123, 54] width 73 height 14
drag, startPoint x: 155, startPoint y: 54, endPoint x: 22, endPoint y: 47, distance: 133.2
click at [22, 47] on div "Perfil Todos los espacios Todos los espacios Y Home Home Alkymetrics Alkymetric…" at bounding box center [301, 152] width 603 height 304
type input "**********"
click at [151, 71] on icon "button" at bounding box center [152, 70] width 4 height 4
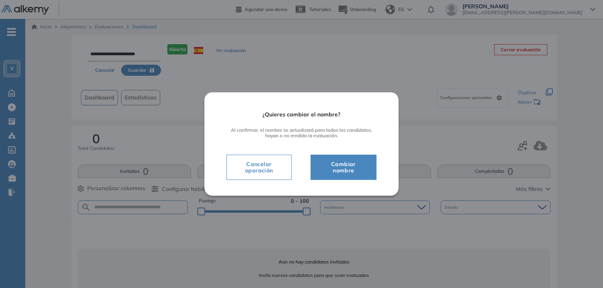
click at [348, 168] on span "Cambiar nombre" at bounding box center [343, 167] width 46 height 16
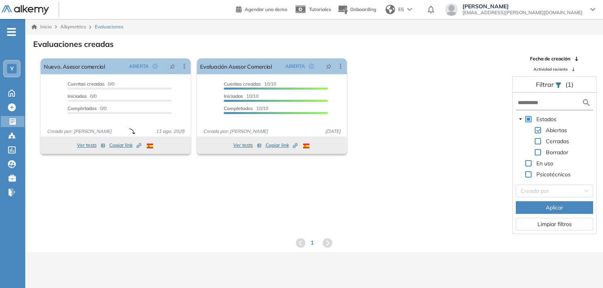
click at [403, 212] on div "El proctoring será activado ¡Importante!: Los usuarios que ya realizaron la eva…" at bounding box center [314, 144] width 577 height 179
click at [14, 93] on icon at bounding box center [12, 93] width 6 height 7
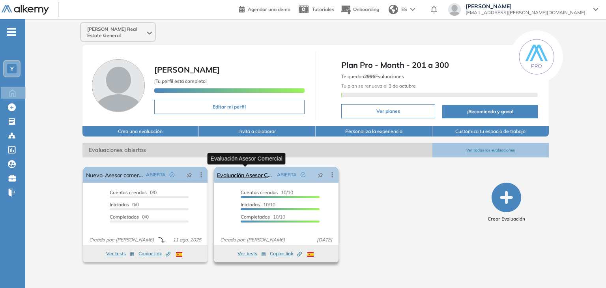
click at [255, 172] on link "Evaluación Asesor Comercial" at bounding box center [245, 175] width 57 height 16
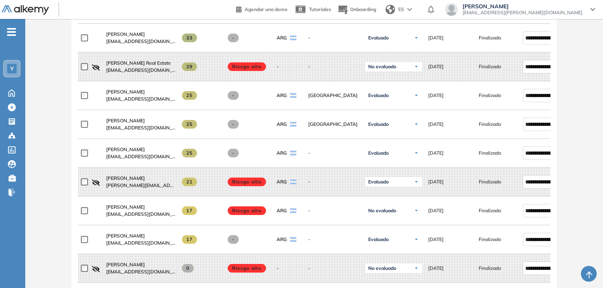
scroll to position [316, 0]
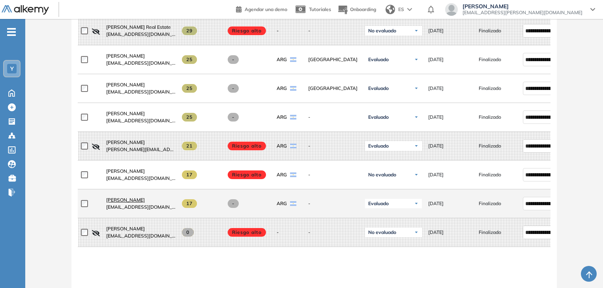
click at [131, 202] on span "[PERSON_NAME]" at bounding box center [125, 200] width 39 height 6
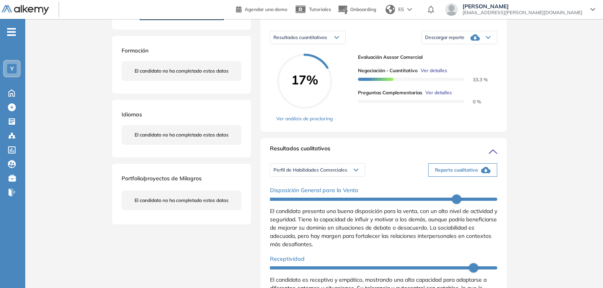
scroll to position [69, 0]
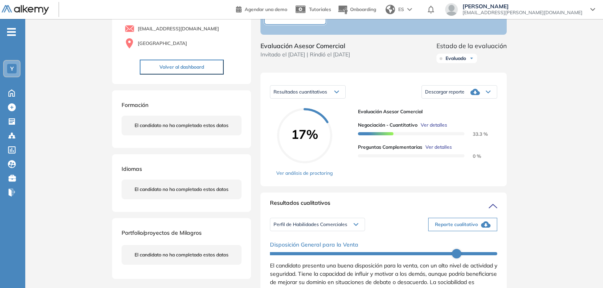
click at [474, 95] on icon at bounding box center [474, 92] width 9 height 6
click at [470, 123] on li "Descargar informe resumido" at bounding box center [454, 119] width 59 height 8
click at [329, 98] on div "Resultados cuantitativos" at bounding box center [307, 92] width 75 height 13
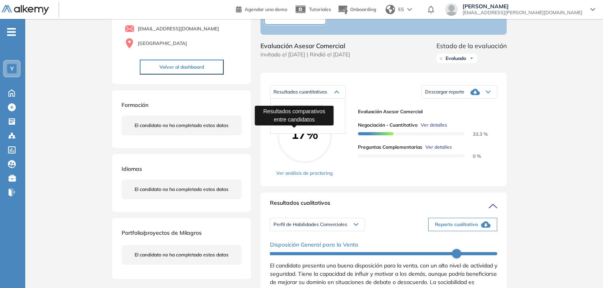
click at [309, 126] on span "Resultados relativos" at bounding box center [294, 123] width 41 height 6
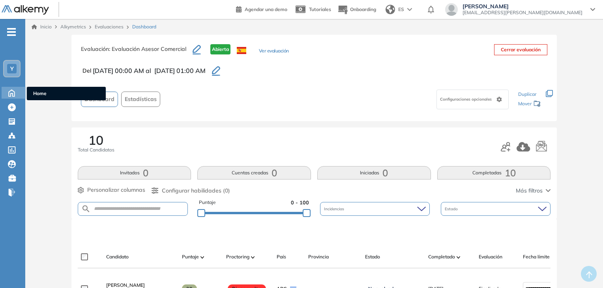
click at [14, 93] on icon at bounding box center [12, 92] width 14 height 9
